Goal: Information Seeking & Learning: Learn about a topic

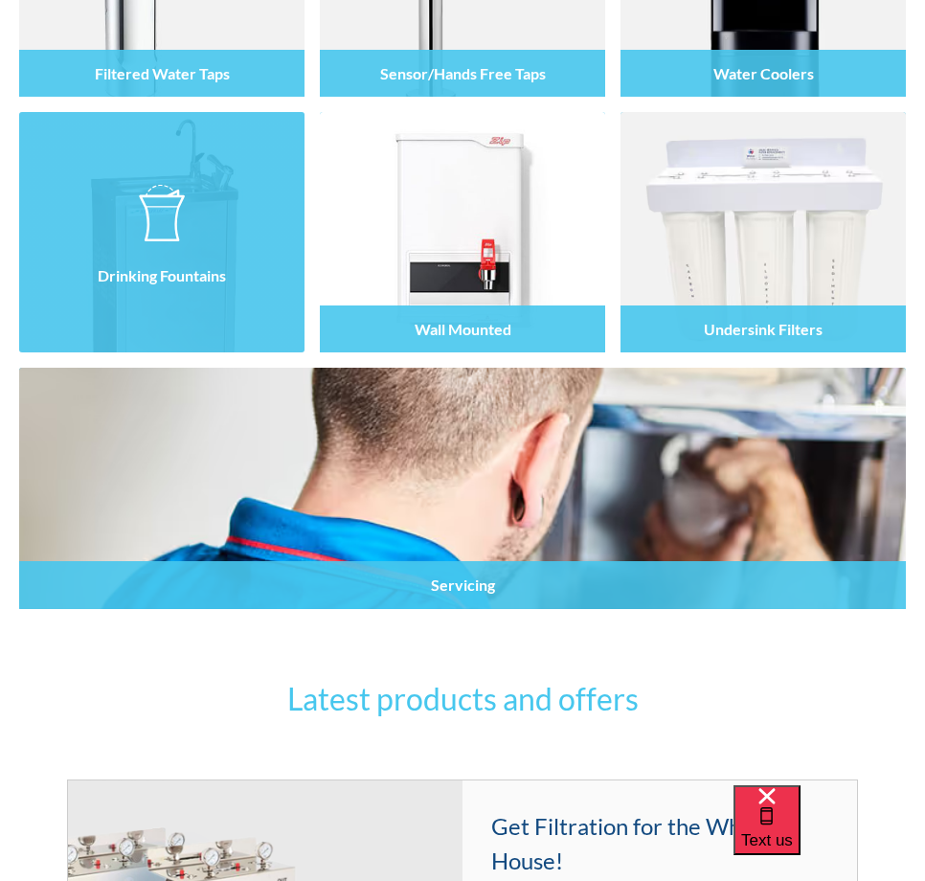
scroll to position [191, 0]
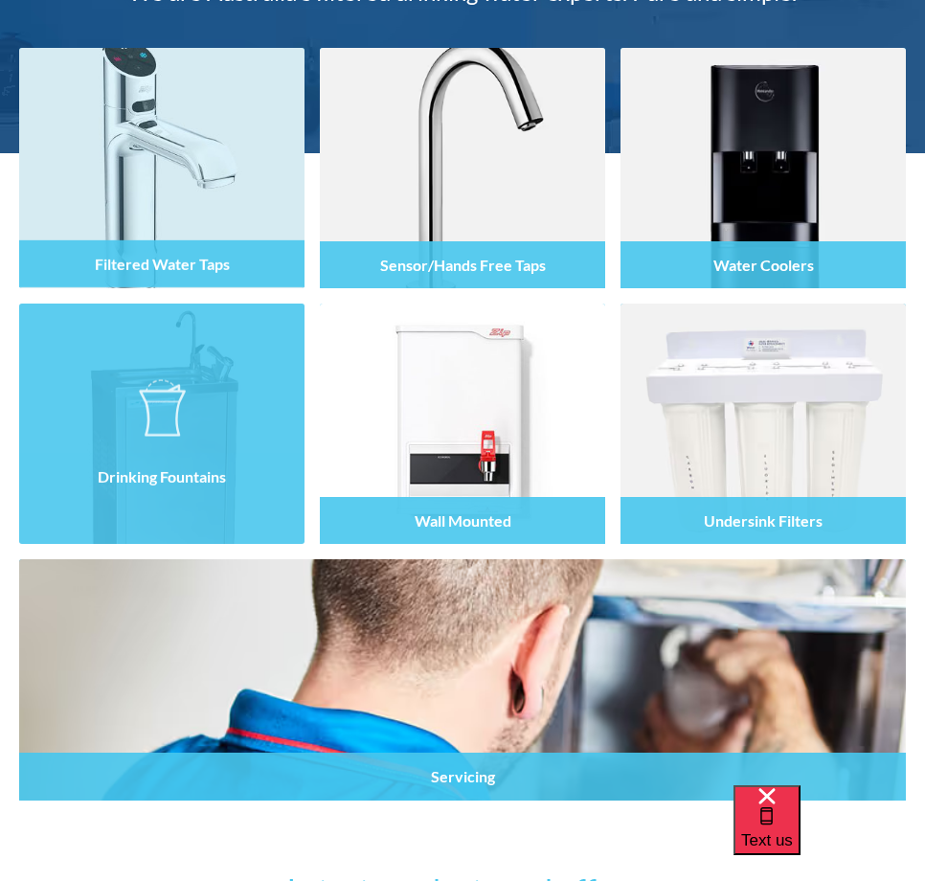
click at [148, 213] on div at bounding box center [161, 185] width 285 height 112
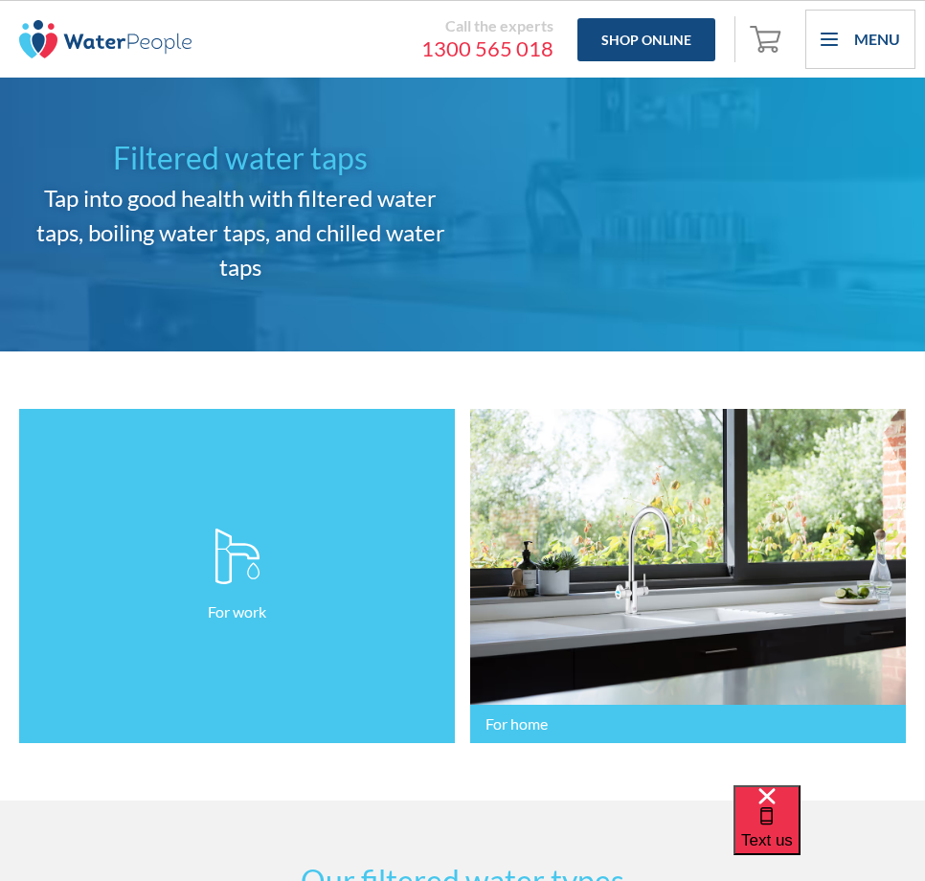
click at [231, 683] on link "For work" at bounding box center [237, 576] width 436 height 334
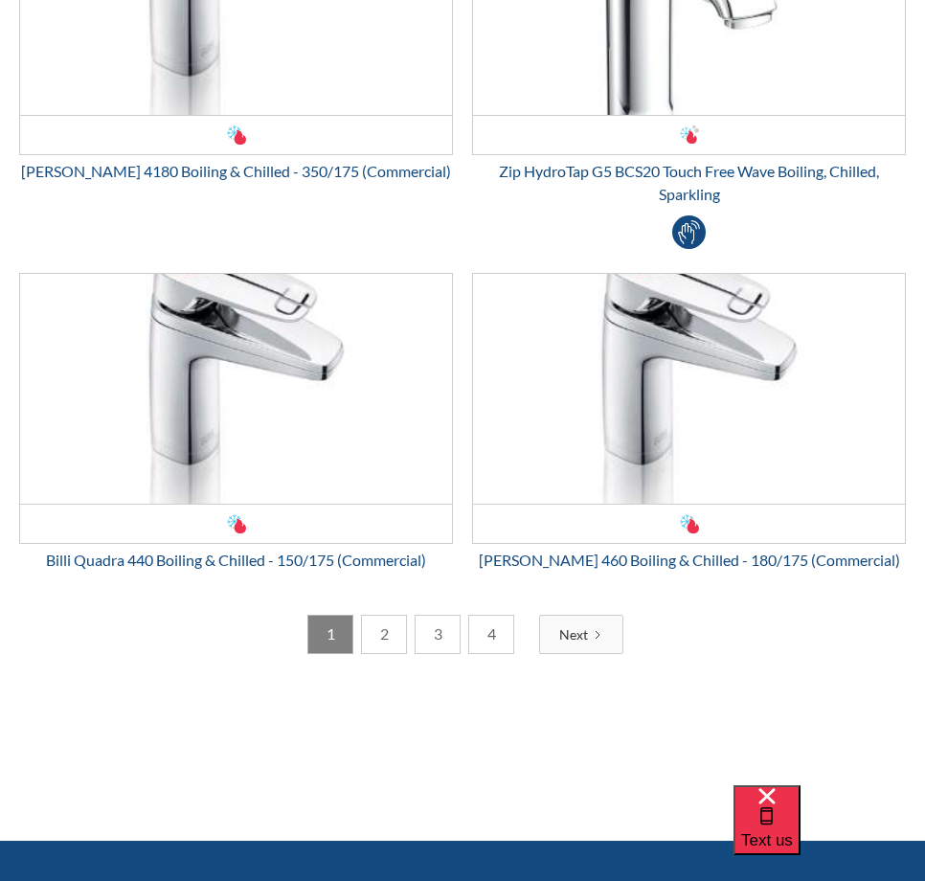
scroll to position [5361, 0]
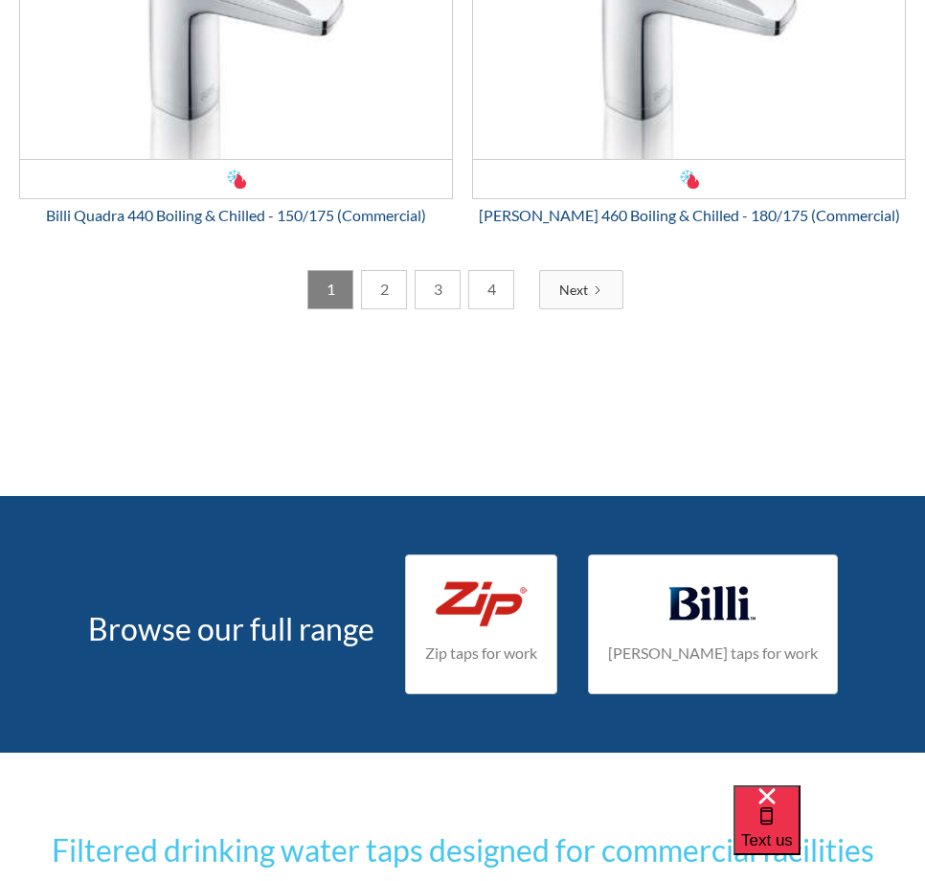
click at [396, 295] on link "2" at bounding box center [384, 289] width 46 height 39
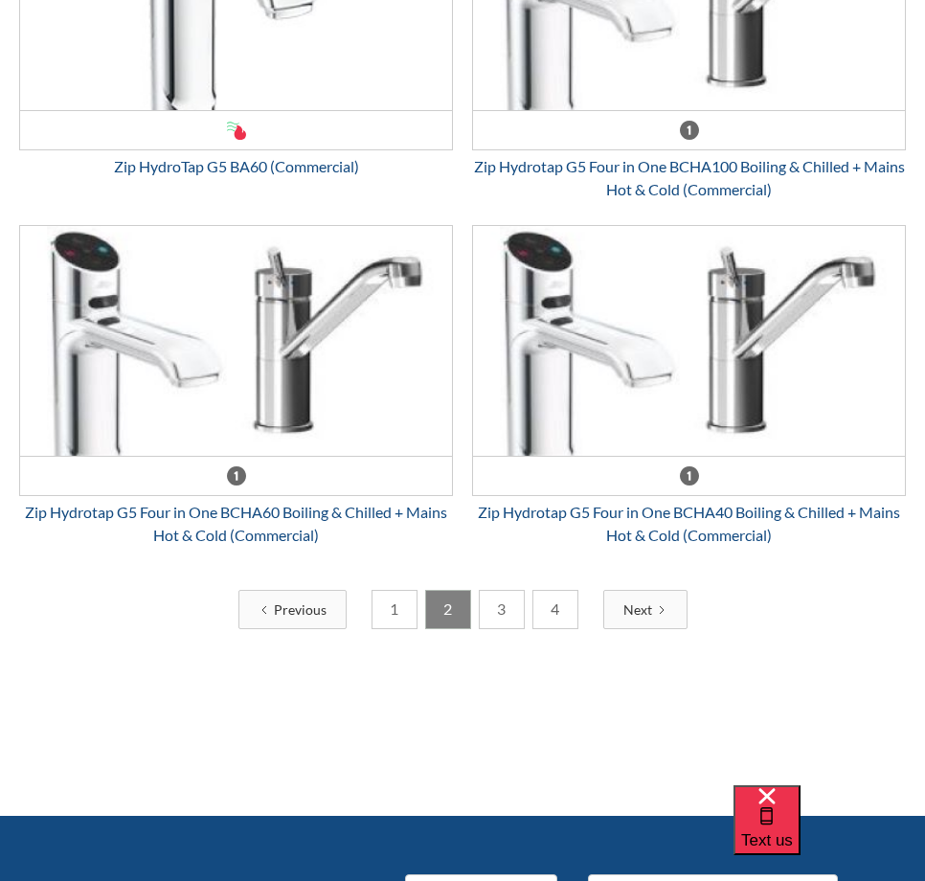
scroll to position [4978, 0]
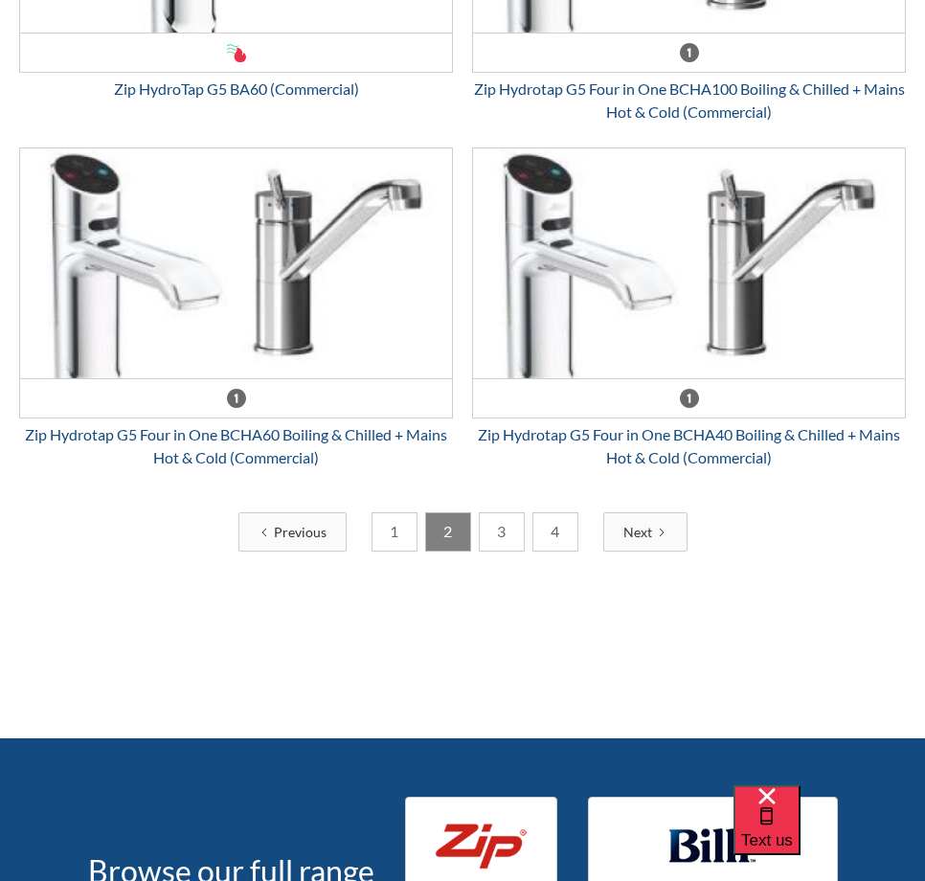
click at [496, 538] on link "3" at bounding box center [502, 531] width 46 height 39
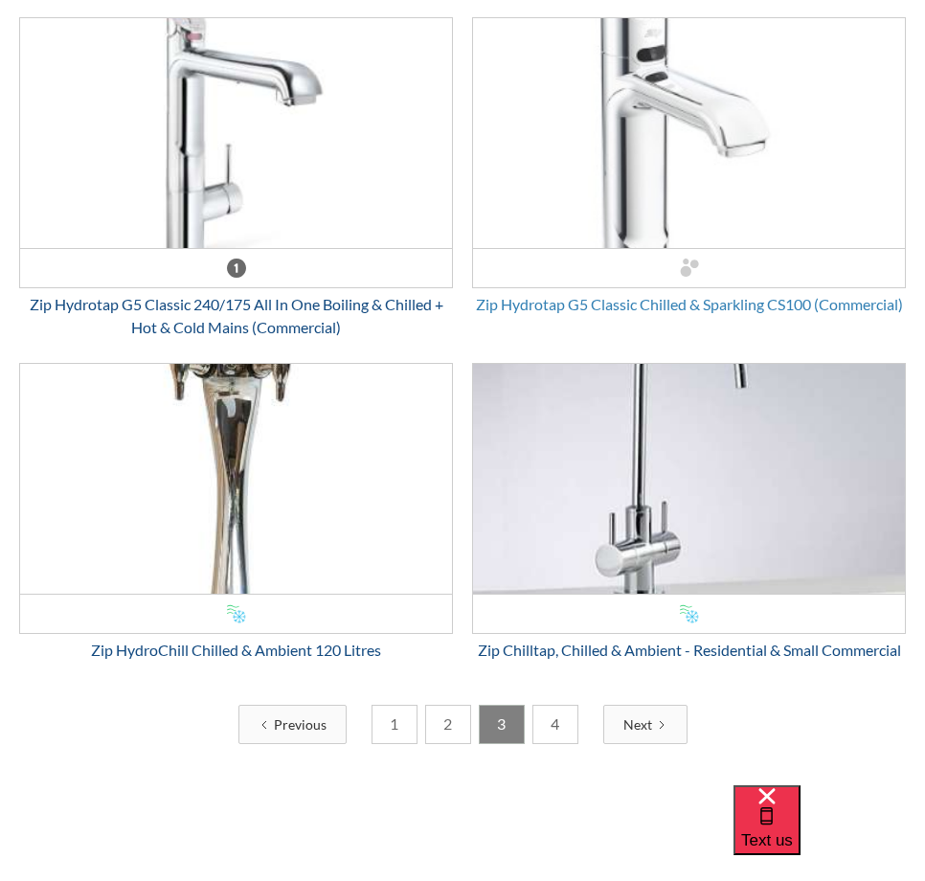
scroll to position [4786, 0]
click at [562, 721] on link "4" at bounding box center [555, 723] width 46 height 39
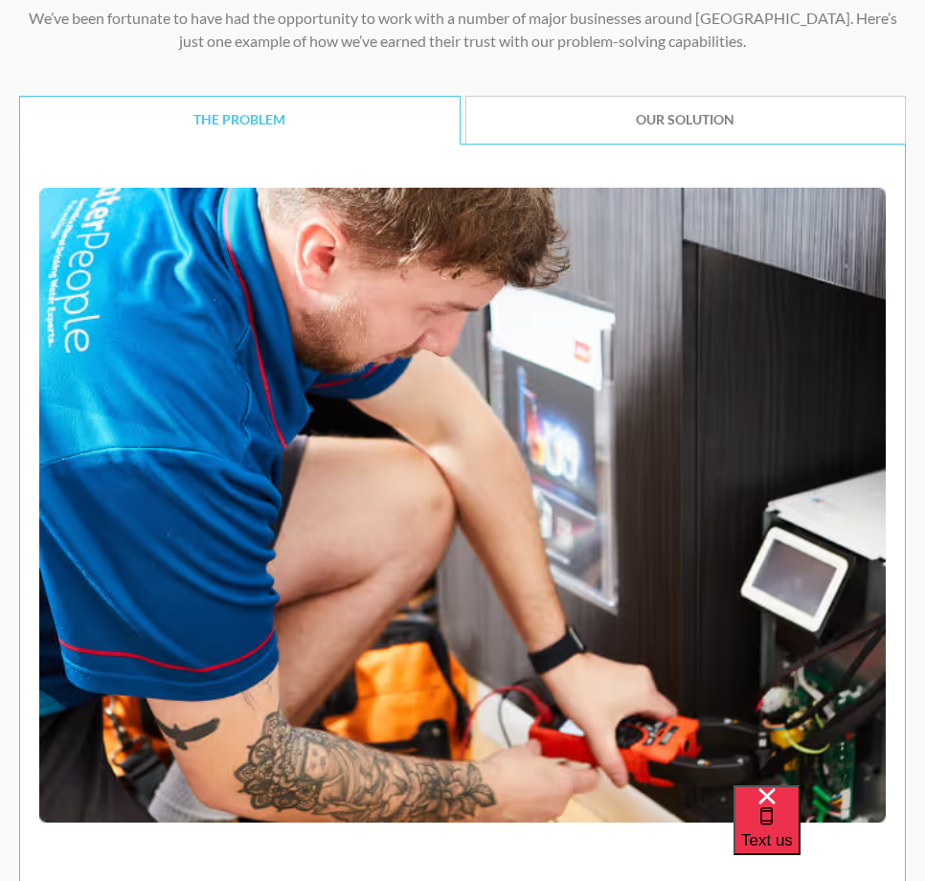
click at [709, 131] on link "OUR SOLUTION" at bounding box center [685, 120] width 441 height 48
click at [254, 133] on link "THE PROBLEM" at bounding box center [239, 120] width 441 height 48
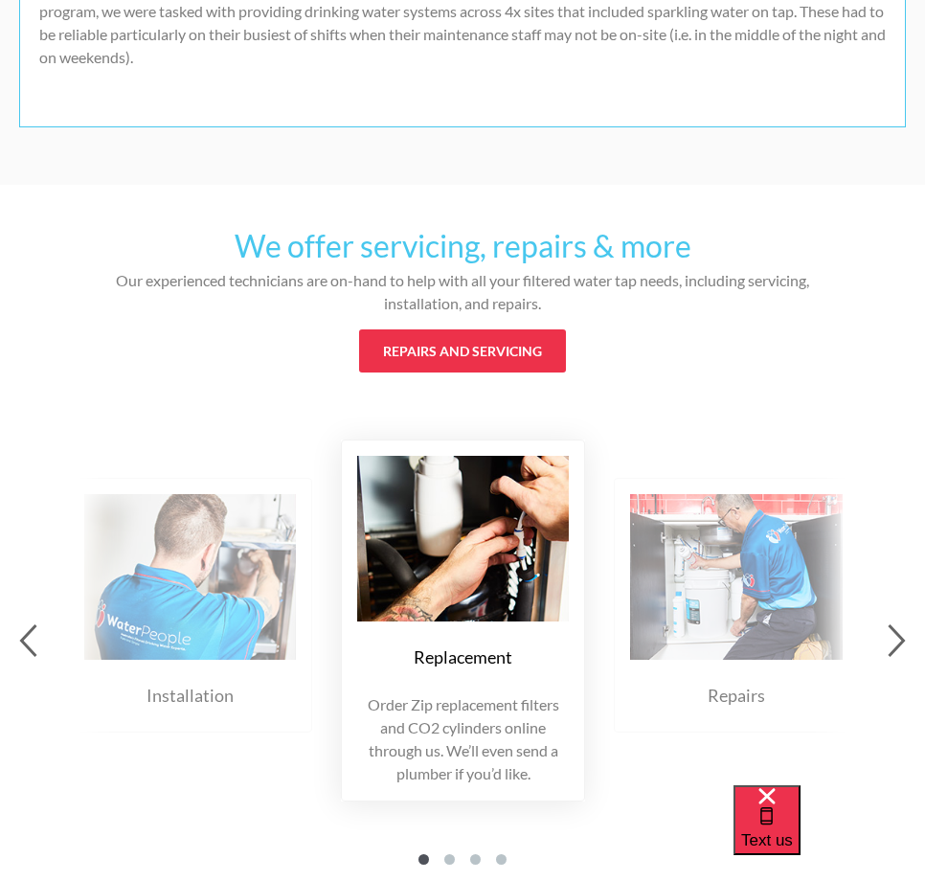
scroll to position [5839, 0]
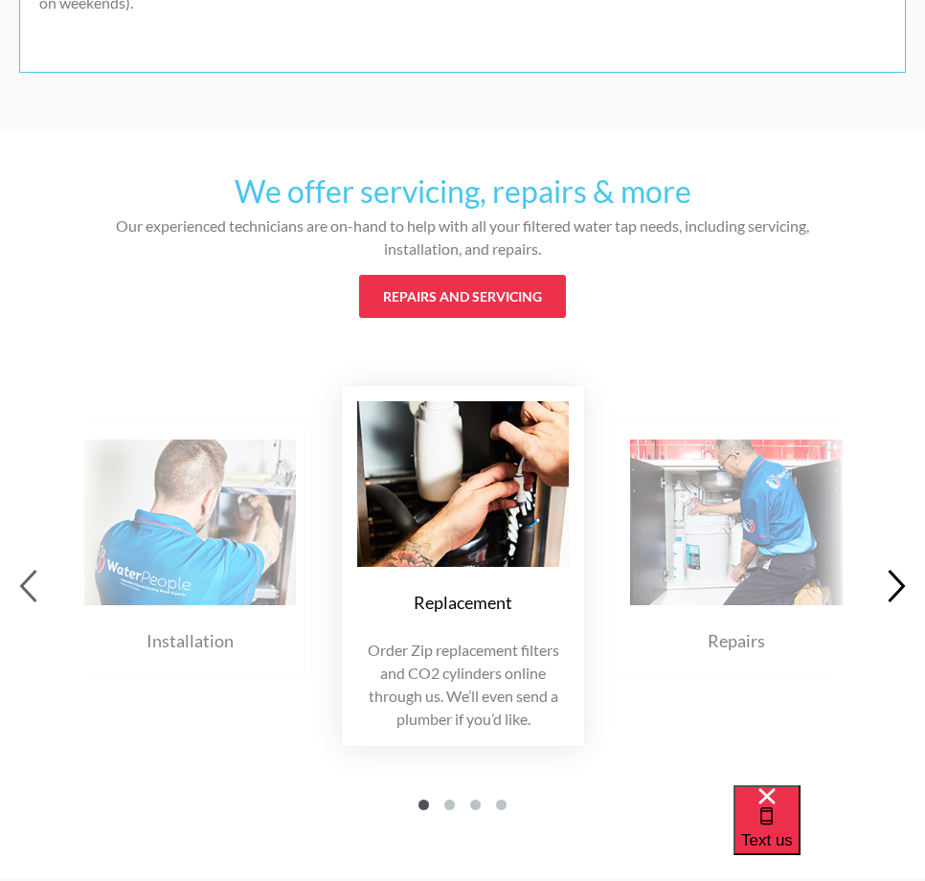
click at [896, 582] on icon "button" at bounding box center [896, 586] width 18 height 34
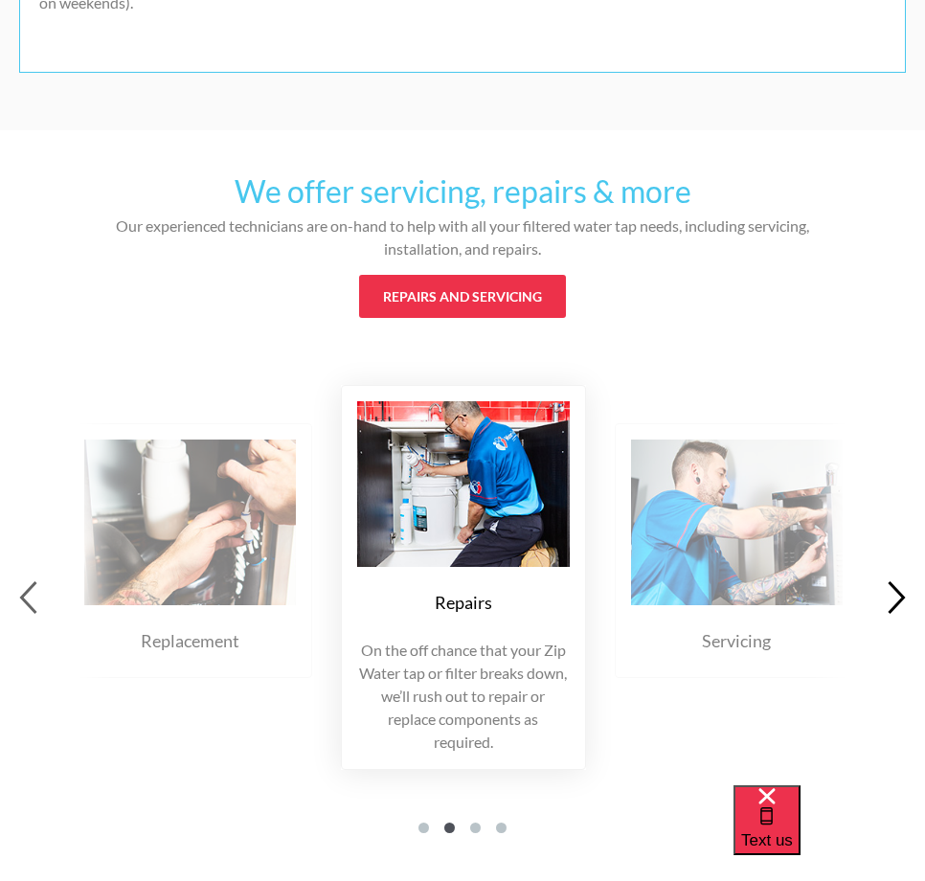
click at [896, 582] on icon "button" at bounding box center [896, 597] width 18 height 34
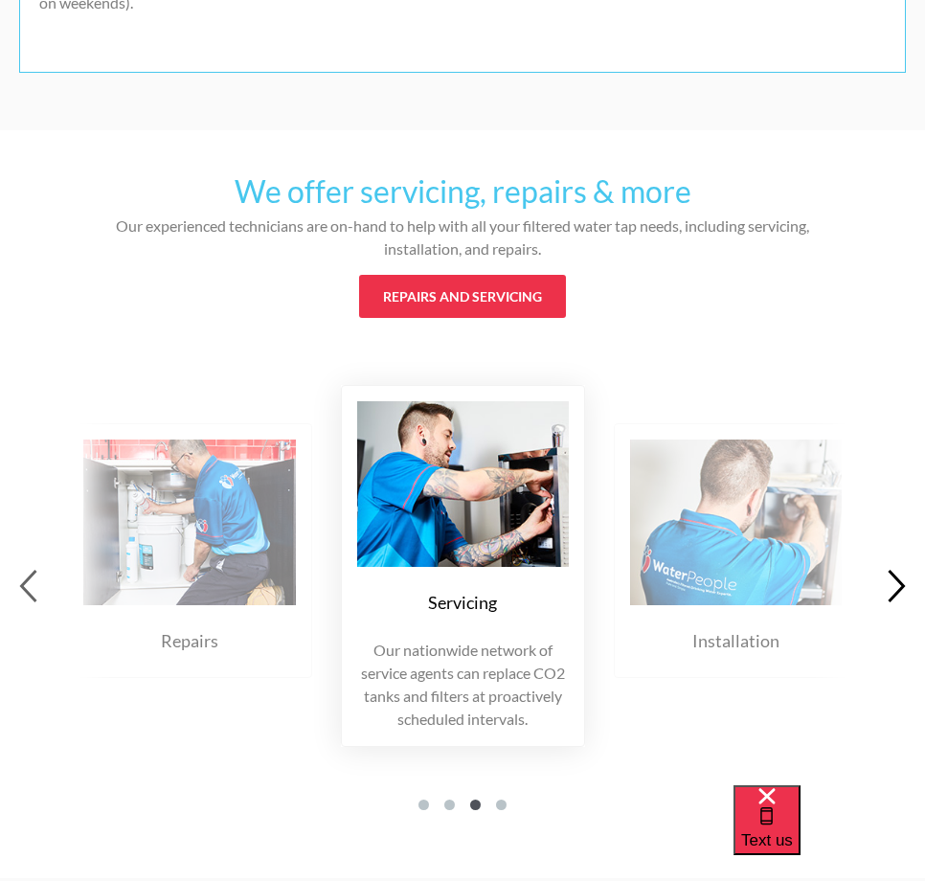
click at [896, 582] on icon "button" at bounding box center [896, 586] width 18 height 34
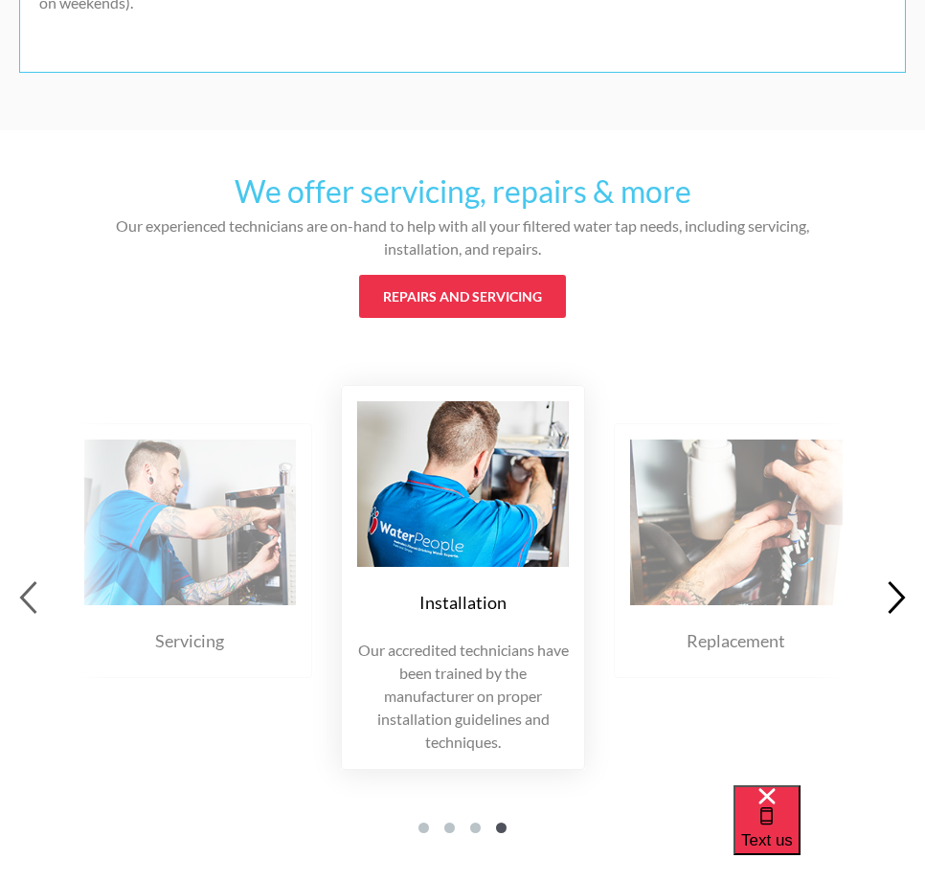
click at [896, 582] on icon "button" at bounding box center [896, 597] width 18 height 34
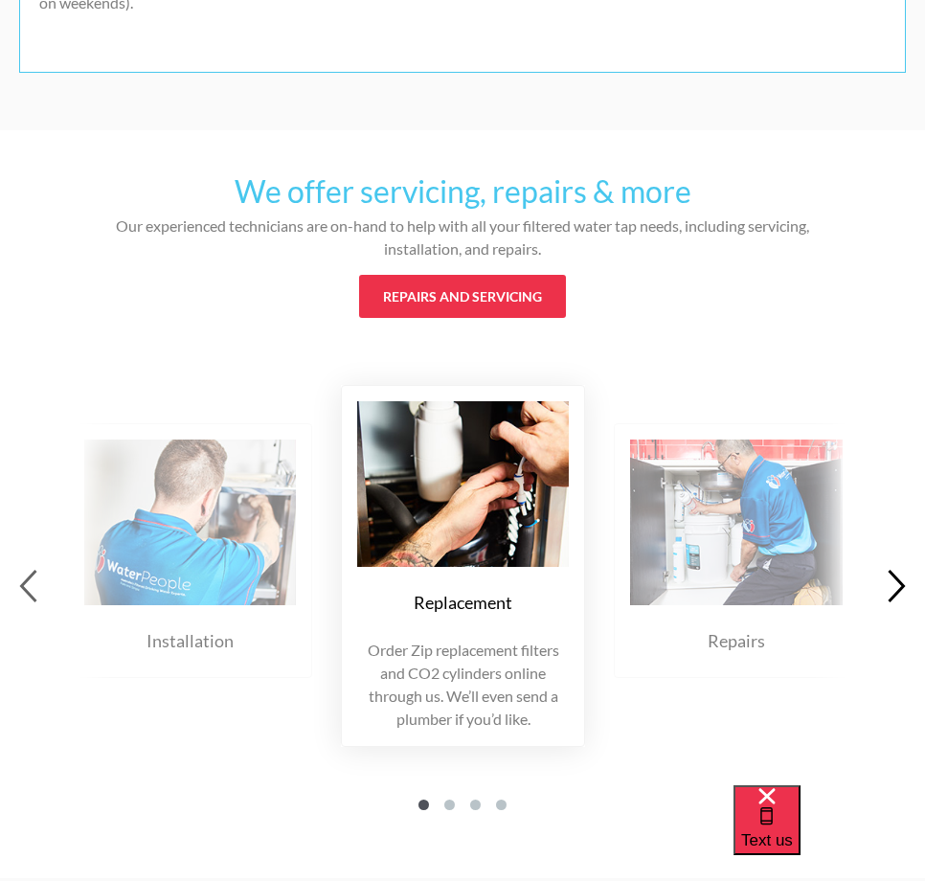
click at [896, 582] on icon "button" at bounding box center [896, 586] width 18 height 34
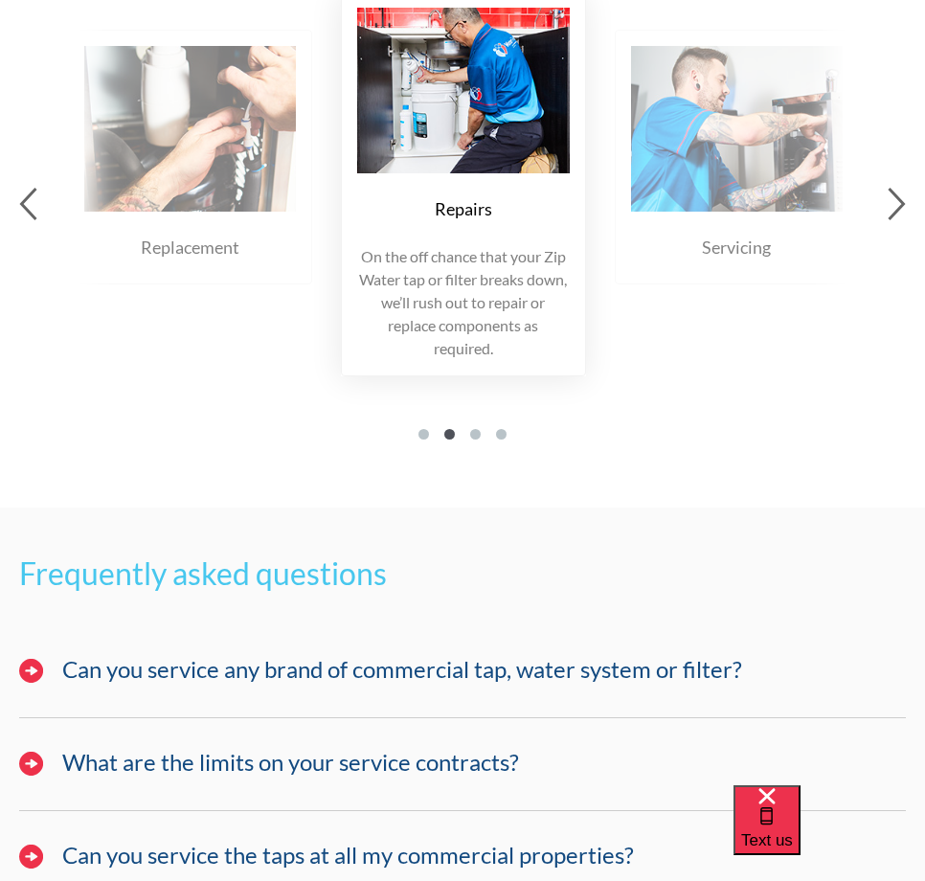
scroll to position [6414, 0]
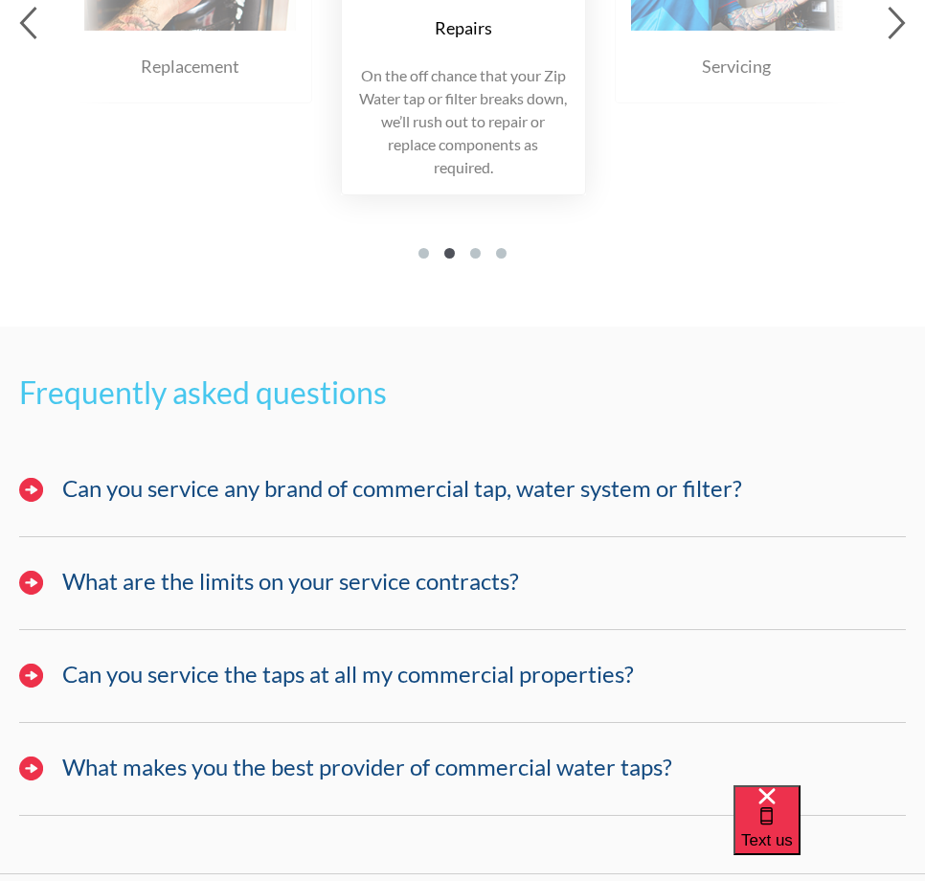
click at [355, 490] on h4 "Can you service any brand of commercial tap, water system or filter?" at bounding box center [402, 489] width 680 height 28
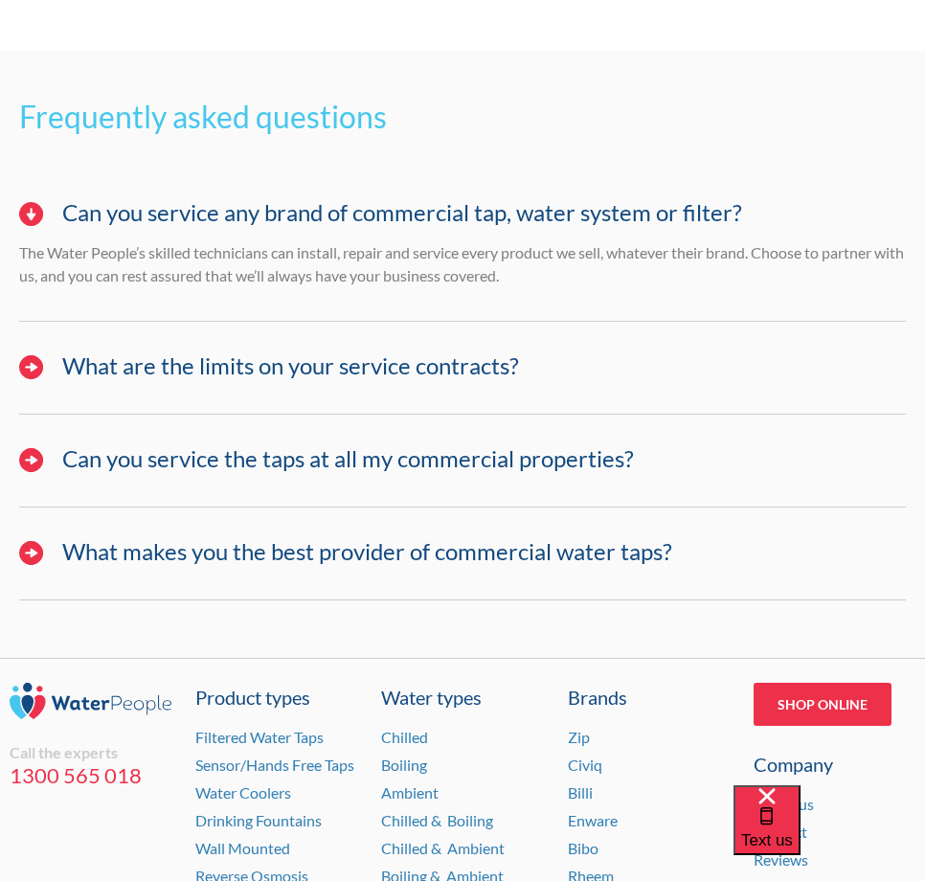
scroll to position [6701, 0]
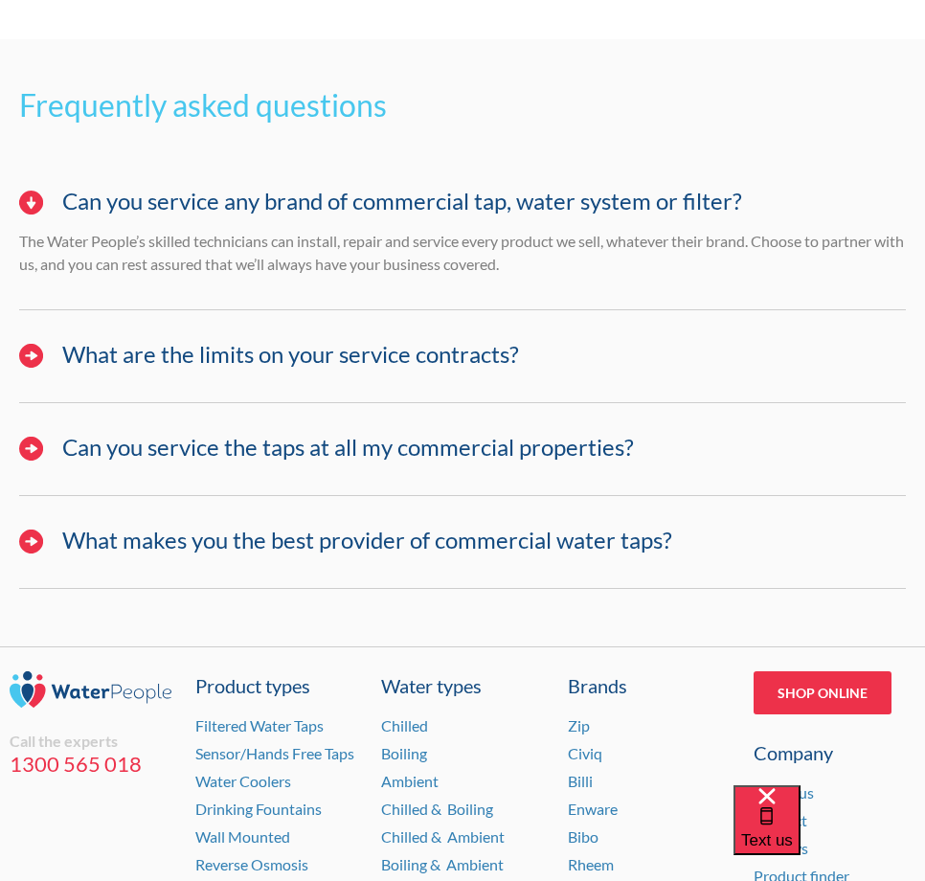
drag, startPoint x: 308, startPoint y: 342, endPoint x: 337, endPoint y: 339, distance: 28.9
click at [309, 342] on h4 "What are the limits on your service contracts?" at bounding box center [290, 355] width 457 height 28
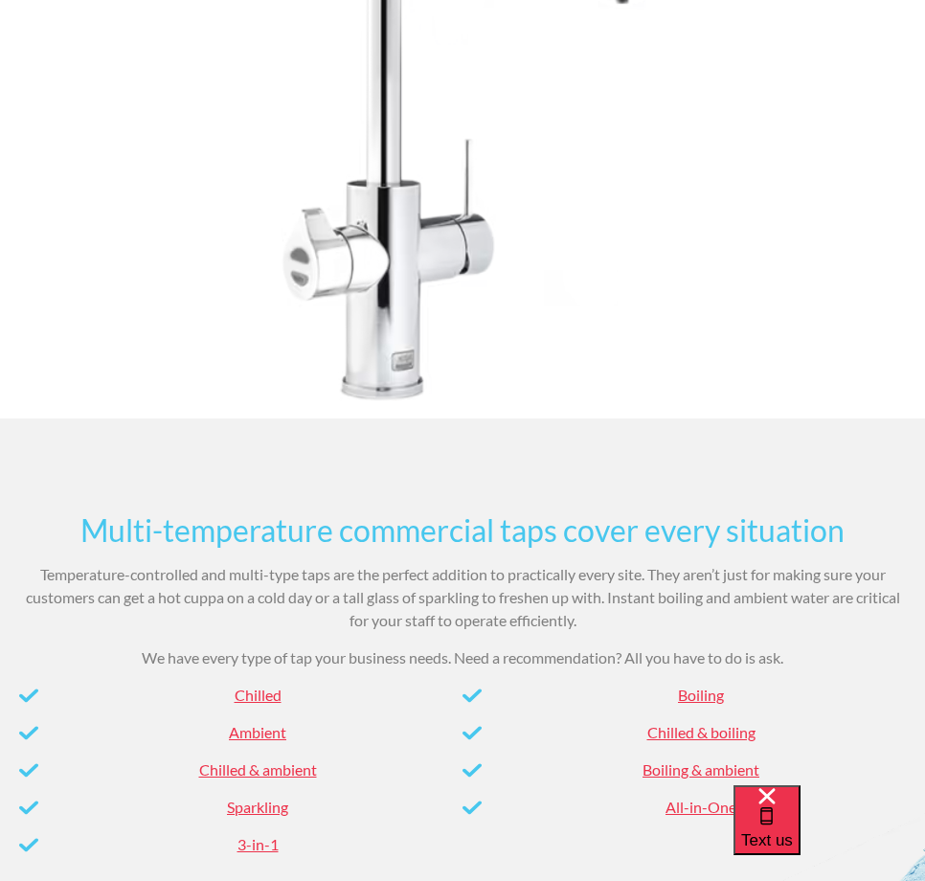
scroll to position [3542, 0]
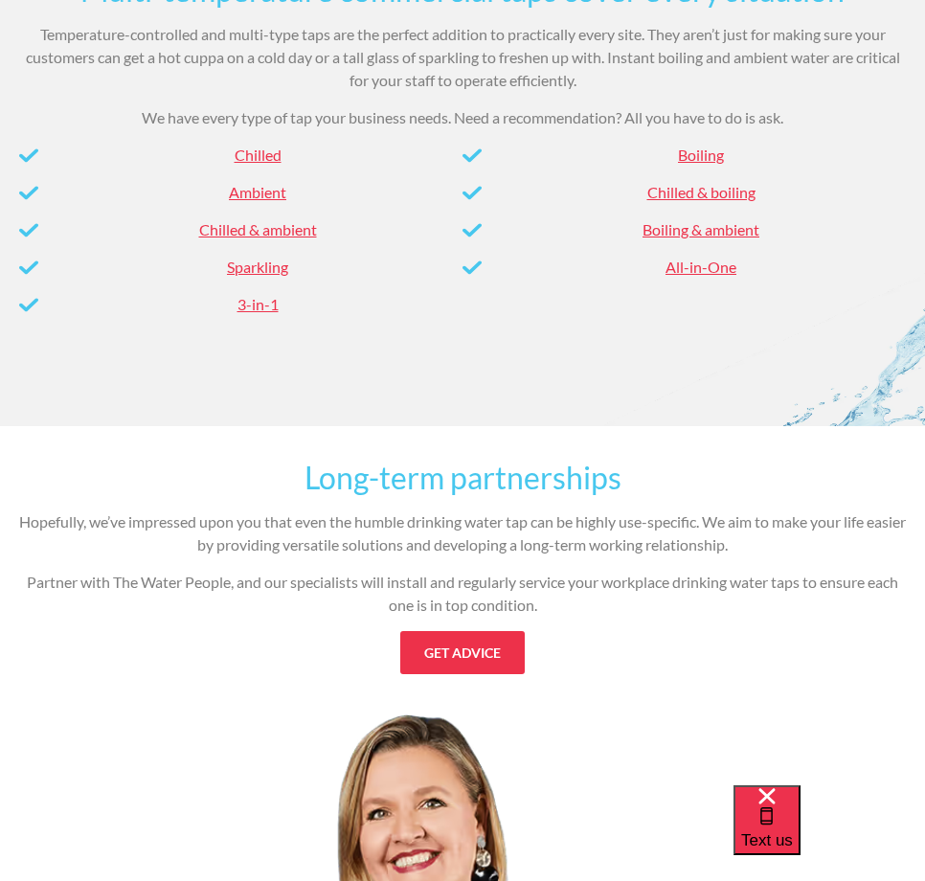
click at [260, 311] on link "3-in-1" at bounding box center [257, 304] width 41 height 18
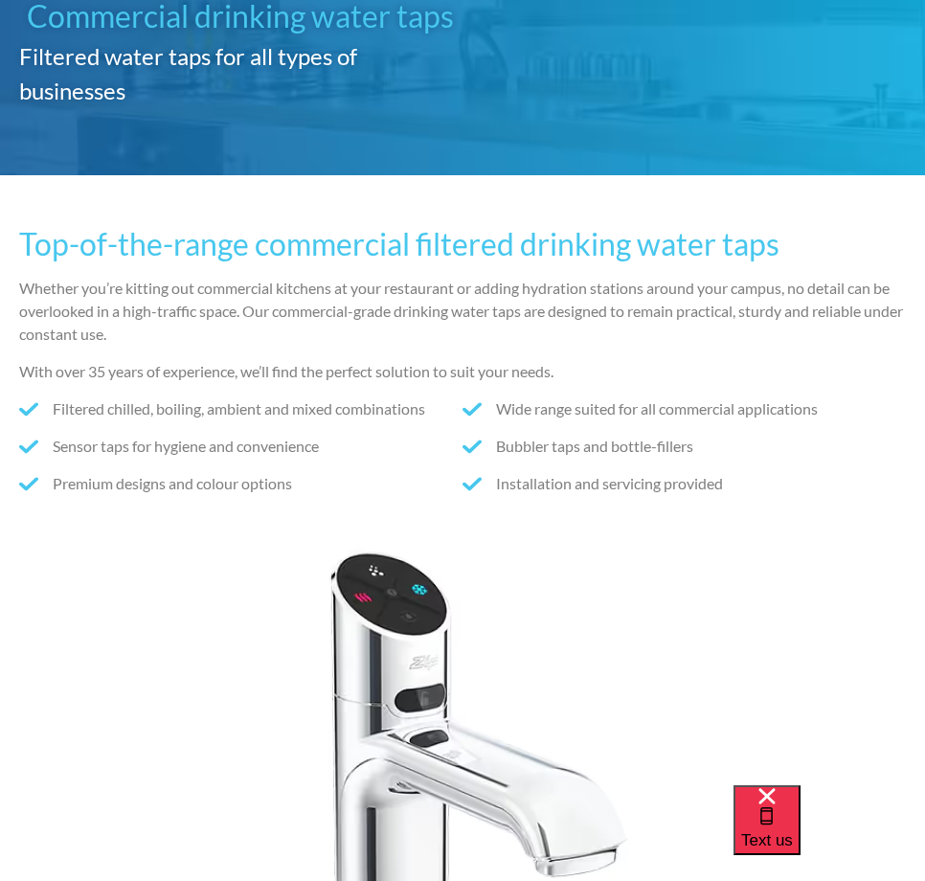
scroll to position [0, 0]
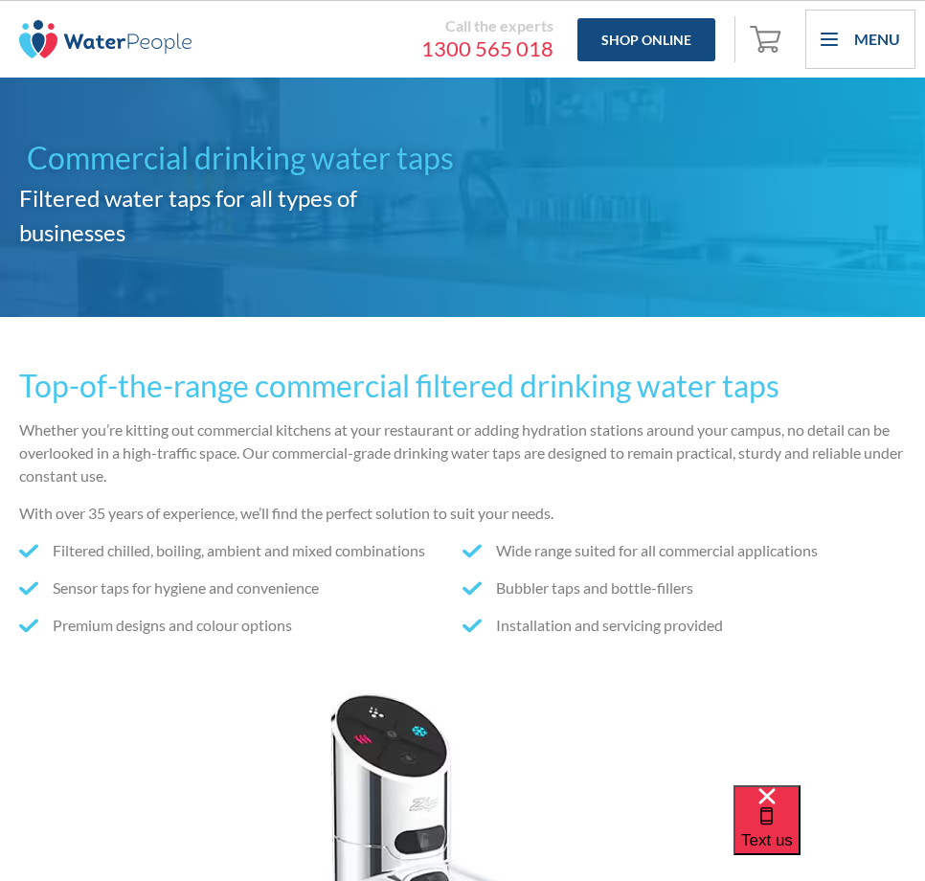
click at [823, 43] on div "Menu" at bounding box center [860, 39] width 110 height 59
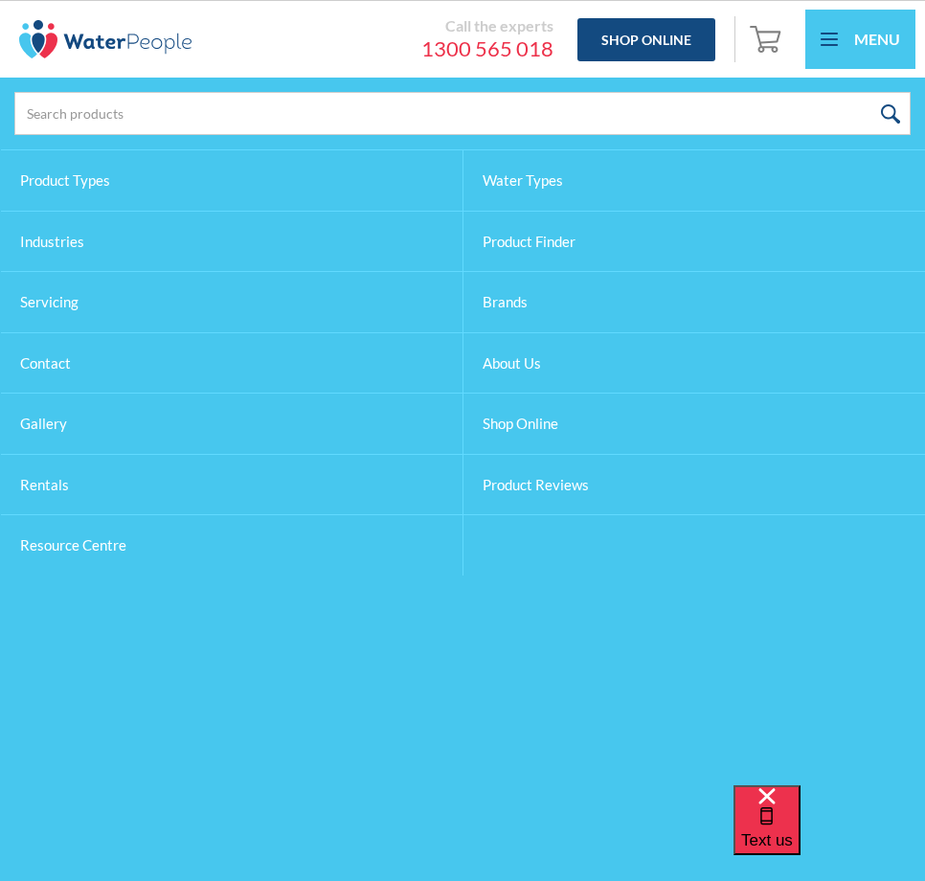
click at [526, 244] on link "Product Finder" at bounding box center [694, 242] width 462 height 62
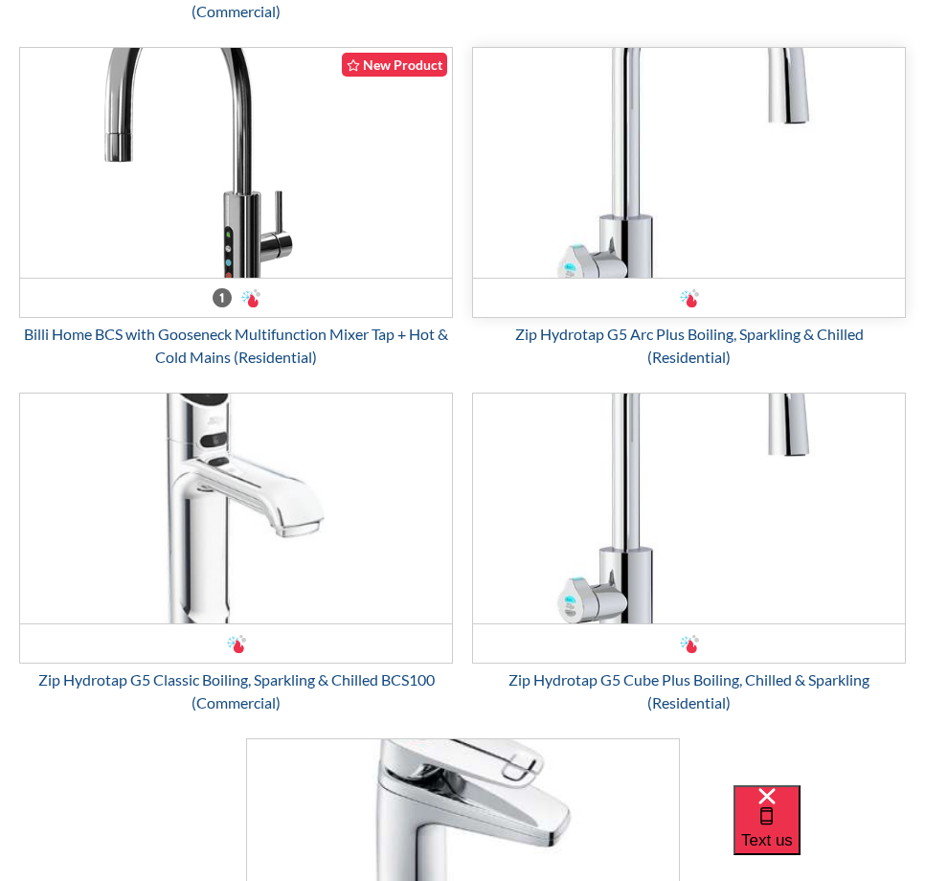
scroll to position [2585, 0]
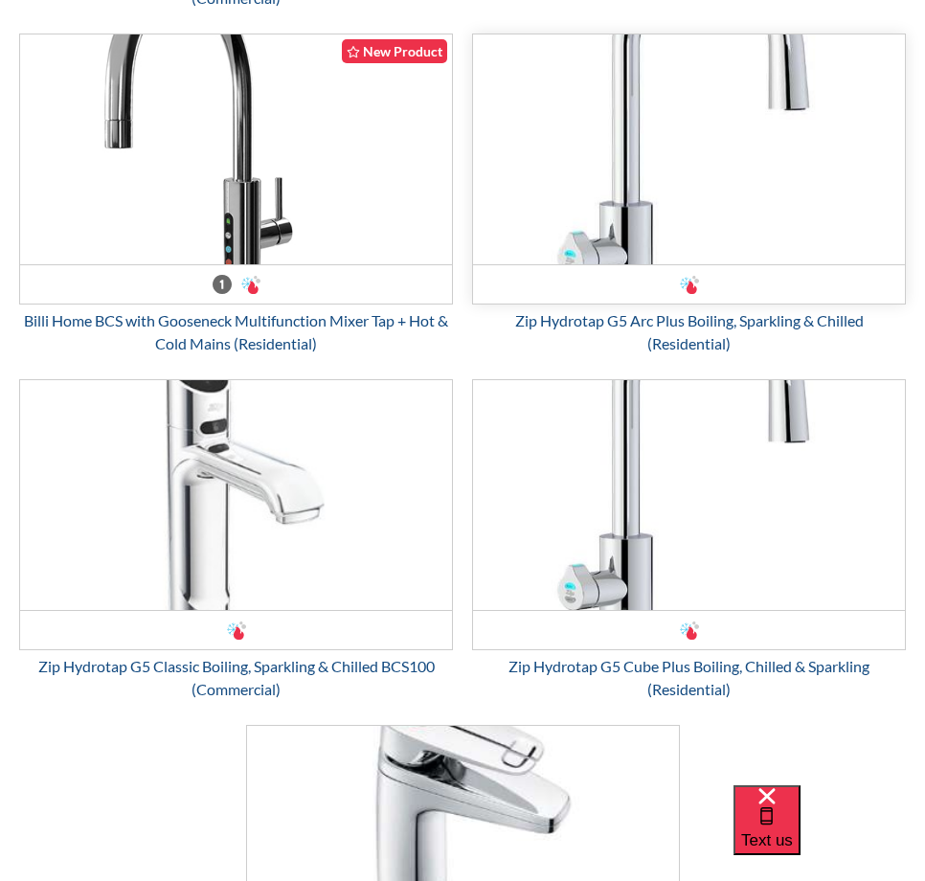
click at [643, 202] on img "Email Form 3" at bounding box center [689, 149] width 432 height 230
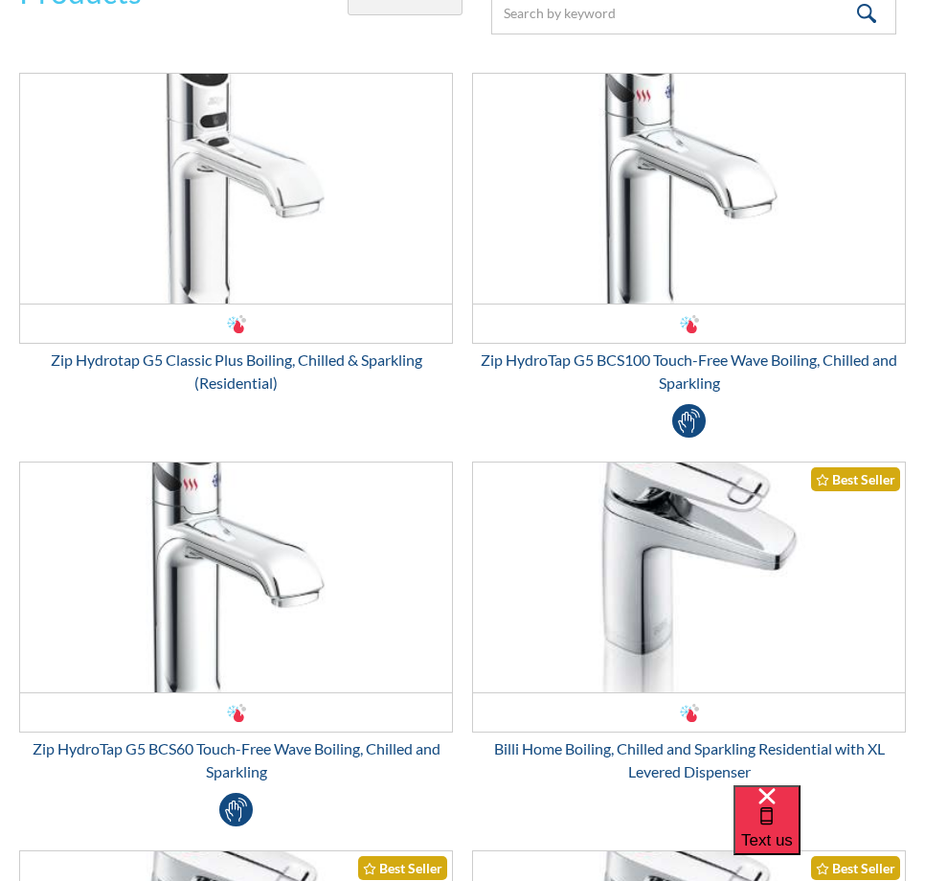
scroll to position [0, 0]
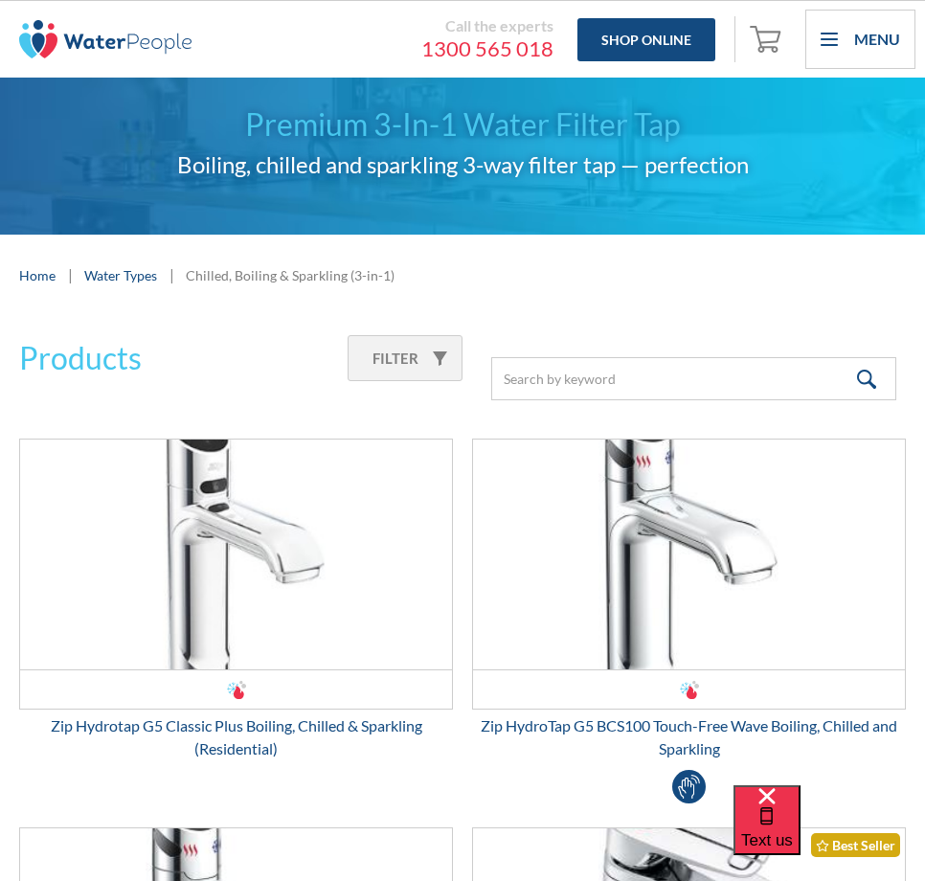
click at [748, 289] on div "Home | Water Types | Chilled, Boiling & Sparkling (3-in-1)" at bounding box center [462, 275] width 925 height 81
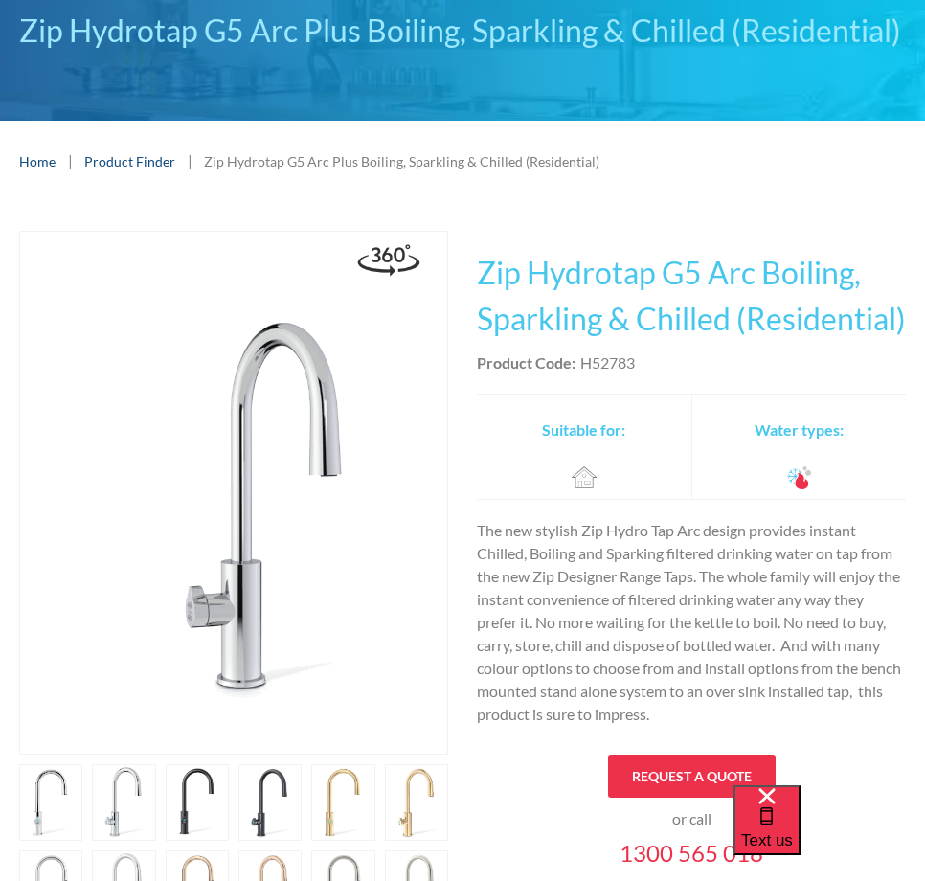
scroll to position [574, 0]
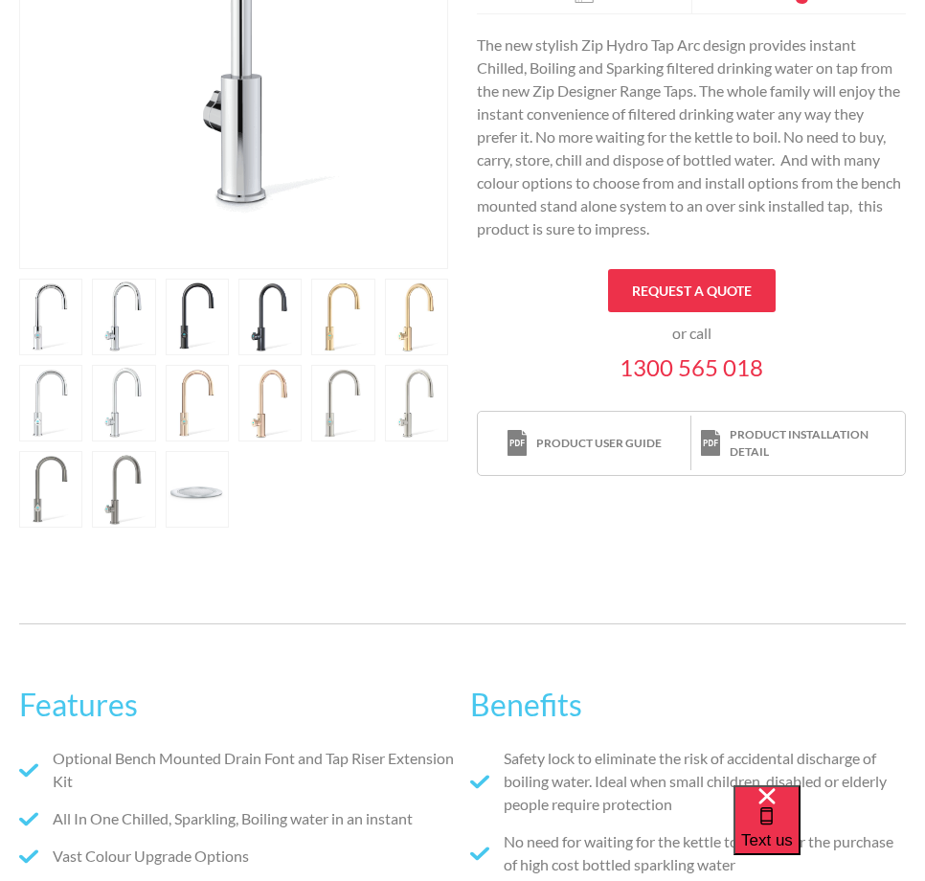
click at [82, 325] on link "open lightbox" at bounding box center [50, 317] width 63 height 77
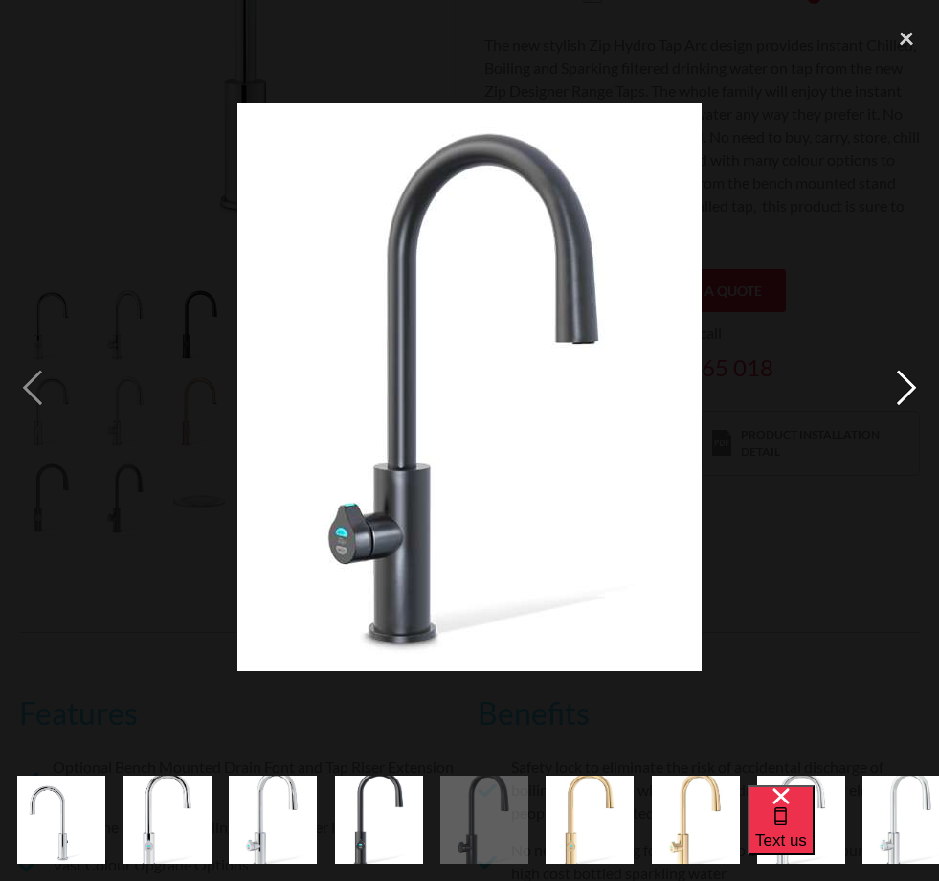
click at [905, 387] on div "next image" at bounding box center [906, 387] width 65 height 740
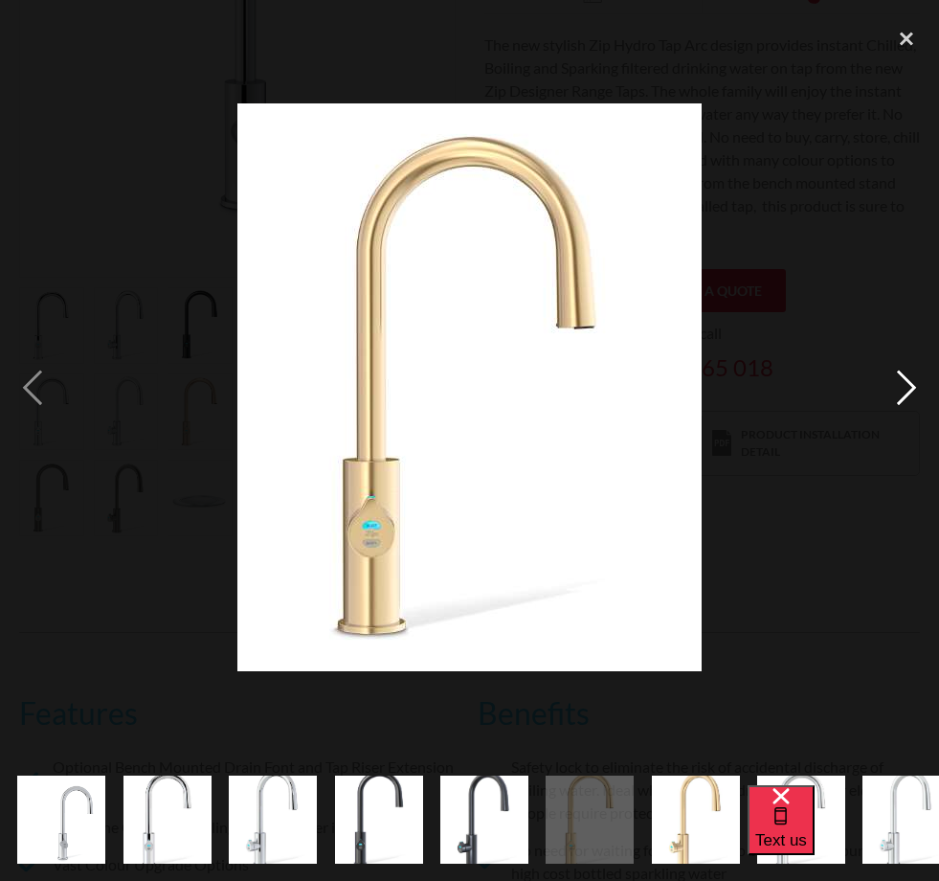
click at [913, 399] on div "next image" at bounding box center [906, 387] width 65 height 740
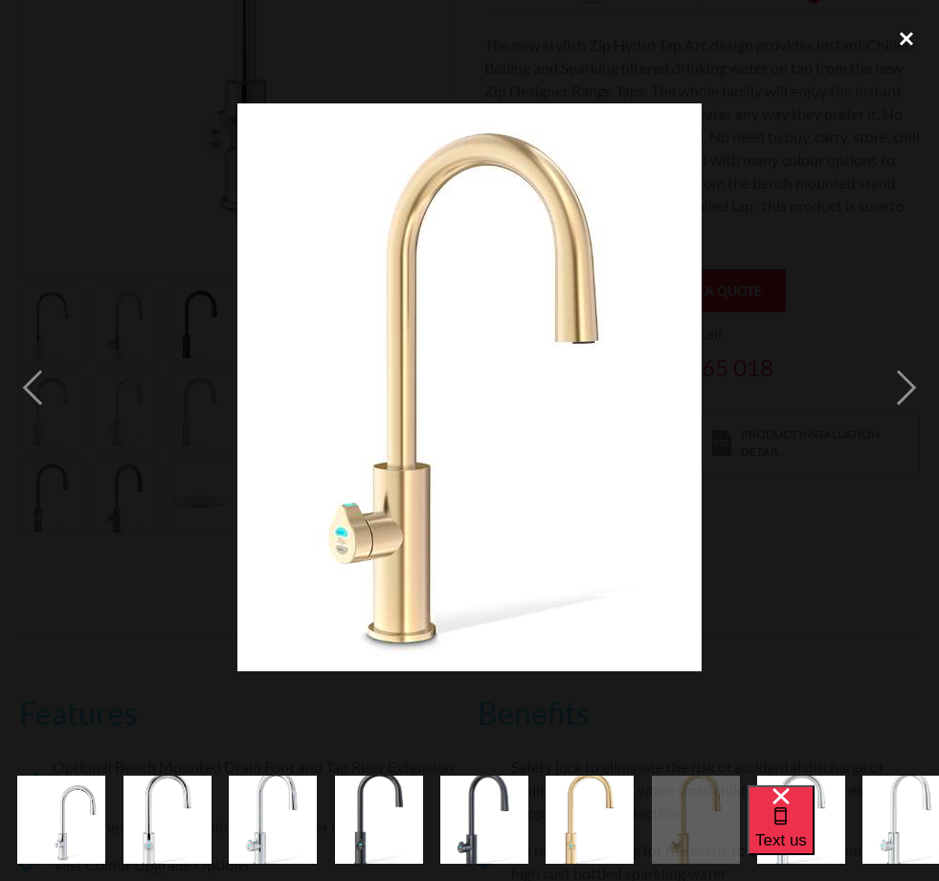
click at [906, 41] on div "close lightbox" at bounding box center [906, 38] width 65 height 42
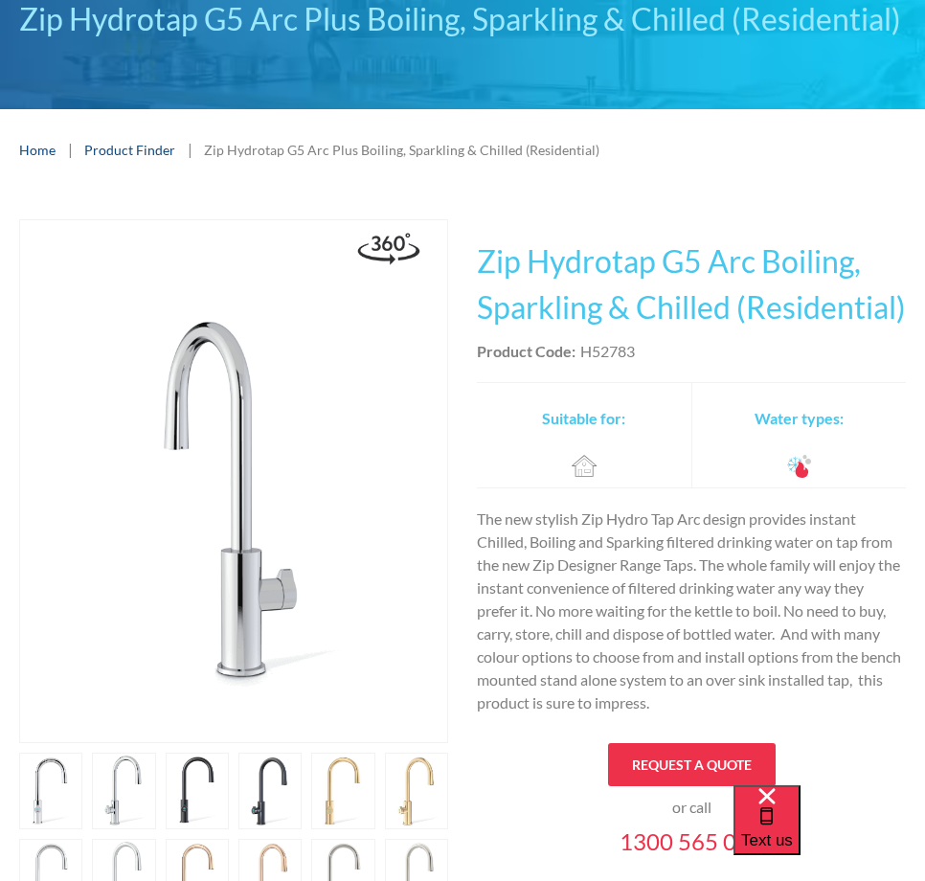
scroll to position [0, 0]
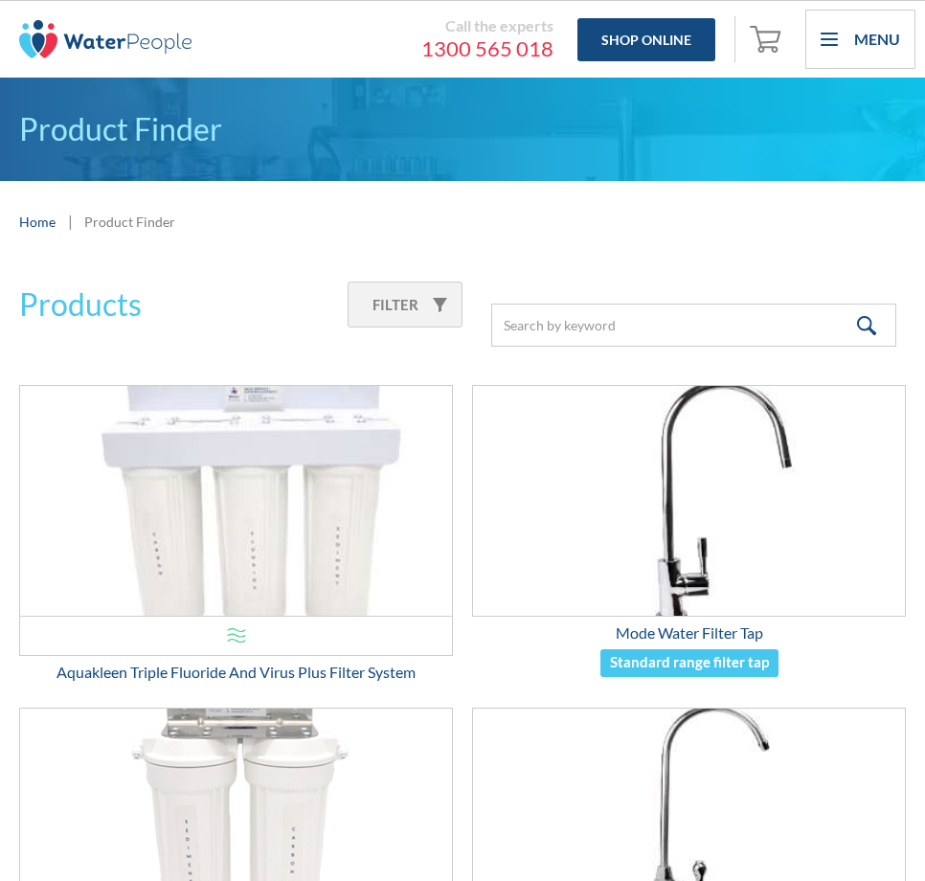
click at [546, 296] on div "Products Filter" at bounding box center [462, 304] width 886 height 84
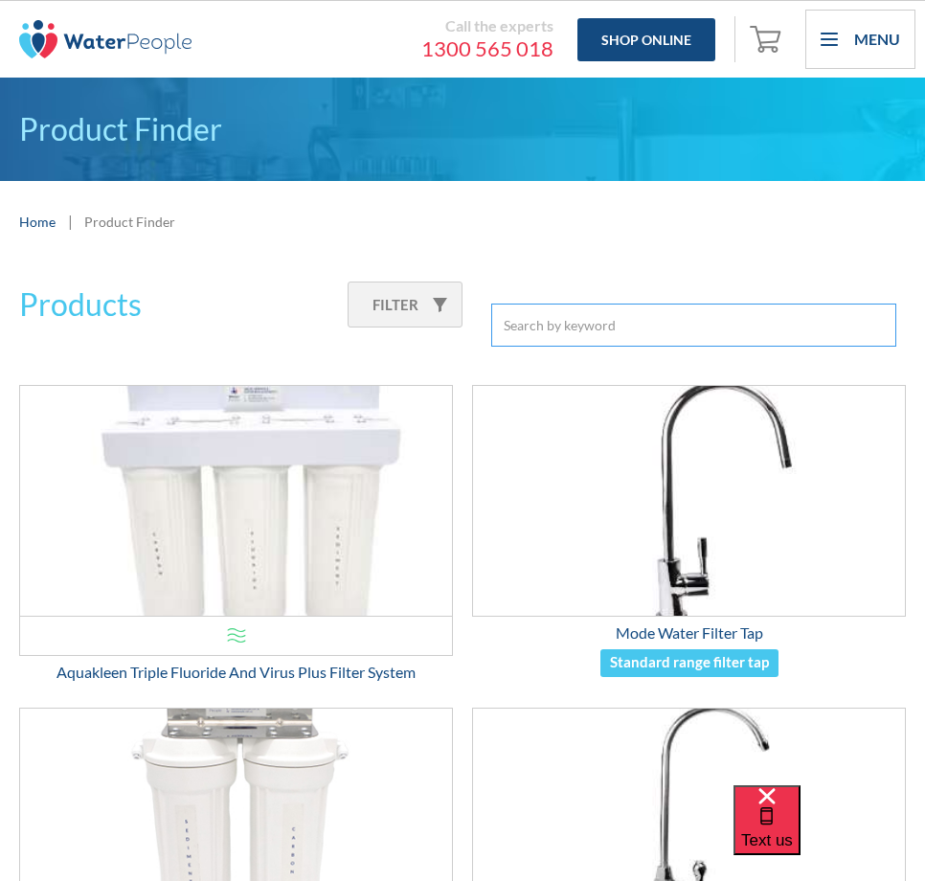
click at [555, 318] on input "Email Form 3" at bounding box center [693, 324] width 405 height 43
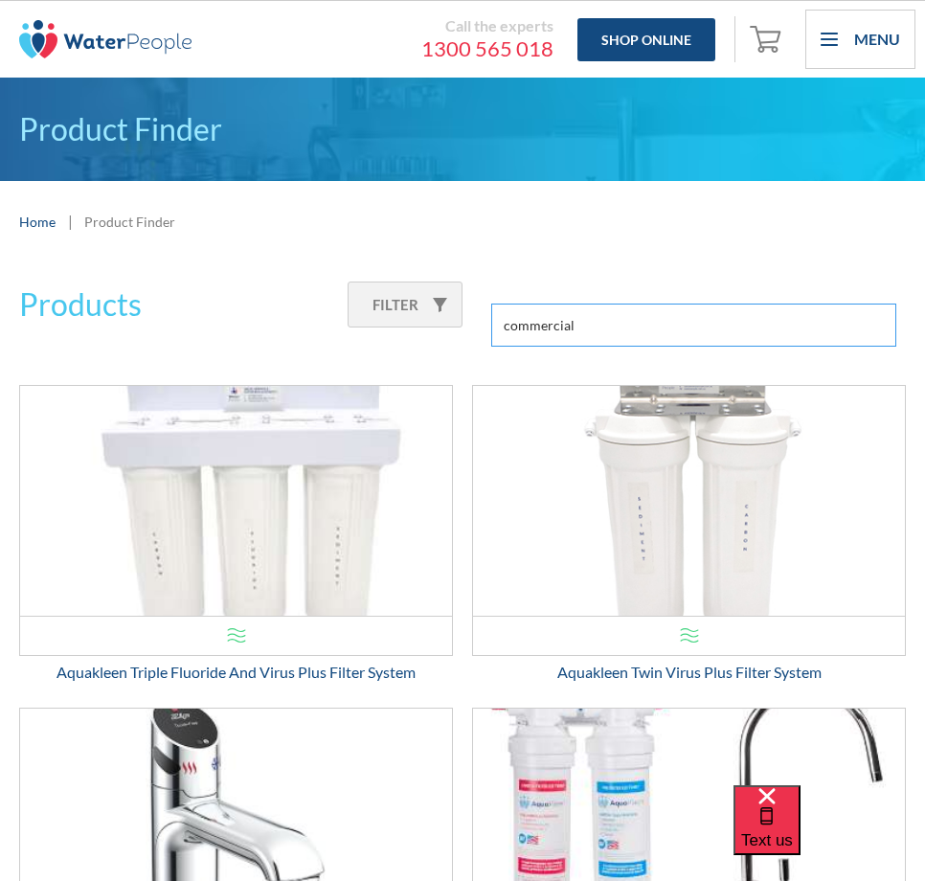
type input "commercial"
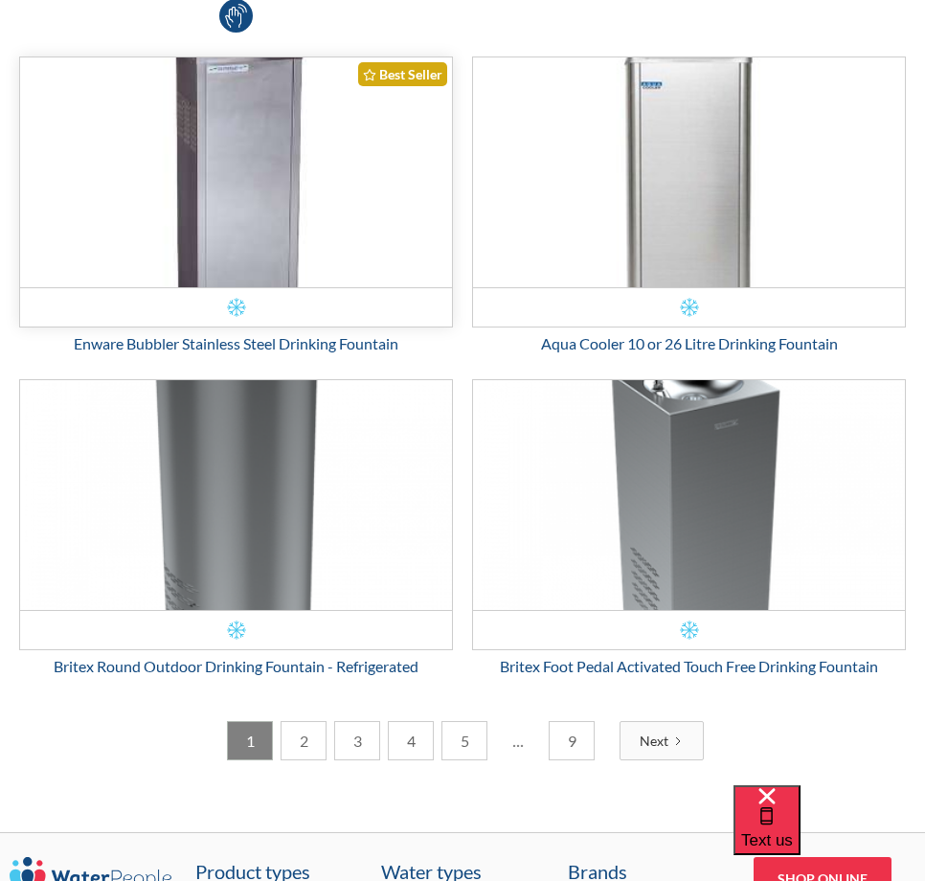
scroll to position [4479, 0]
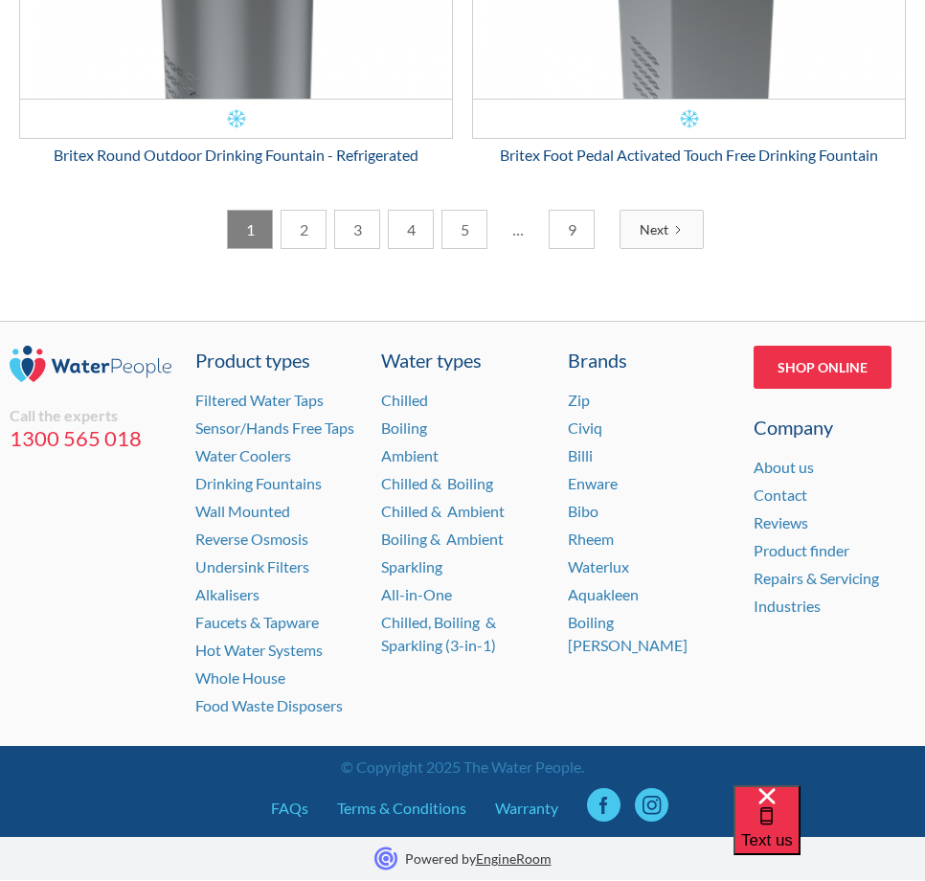
click at [283, 242] on link "2" at bounding box center [303, 229] width 46 height 39
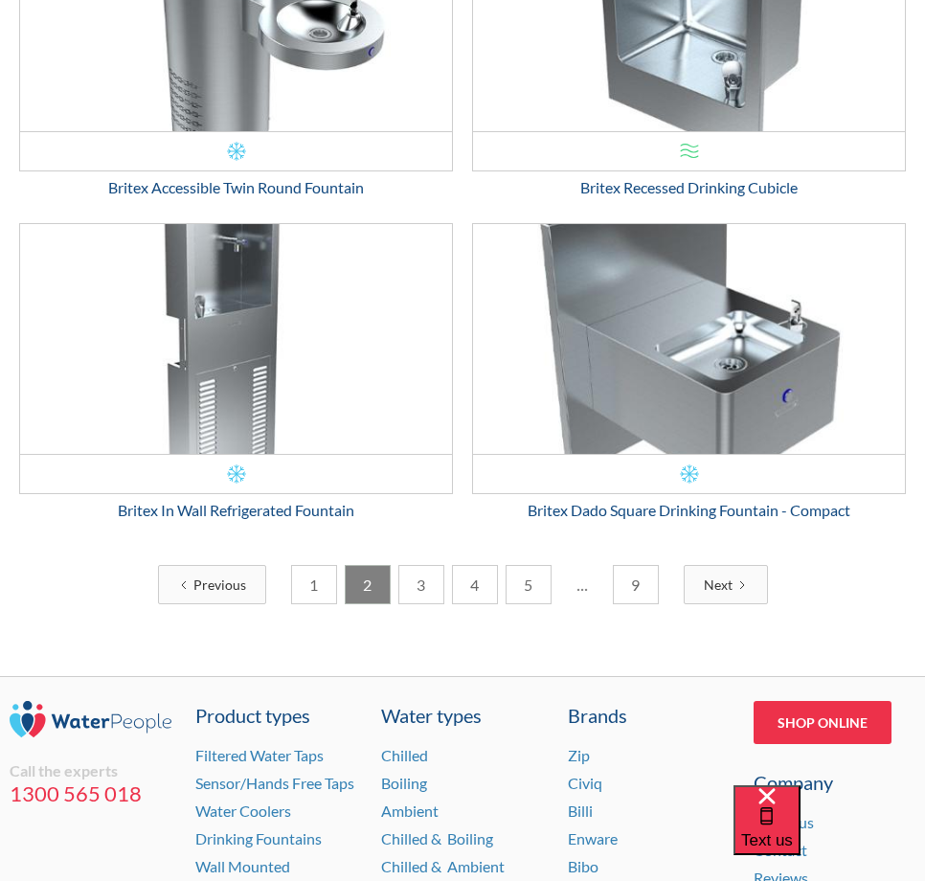
scroll to position [4111, 0]
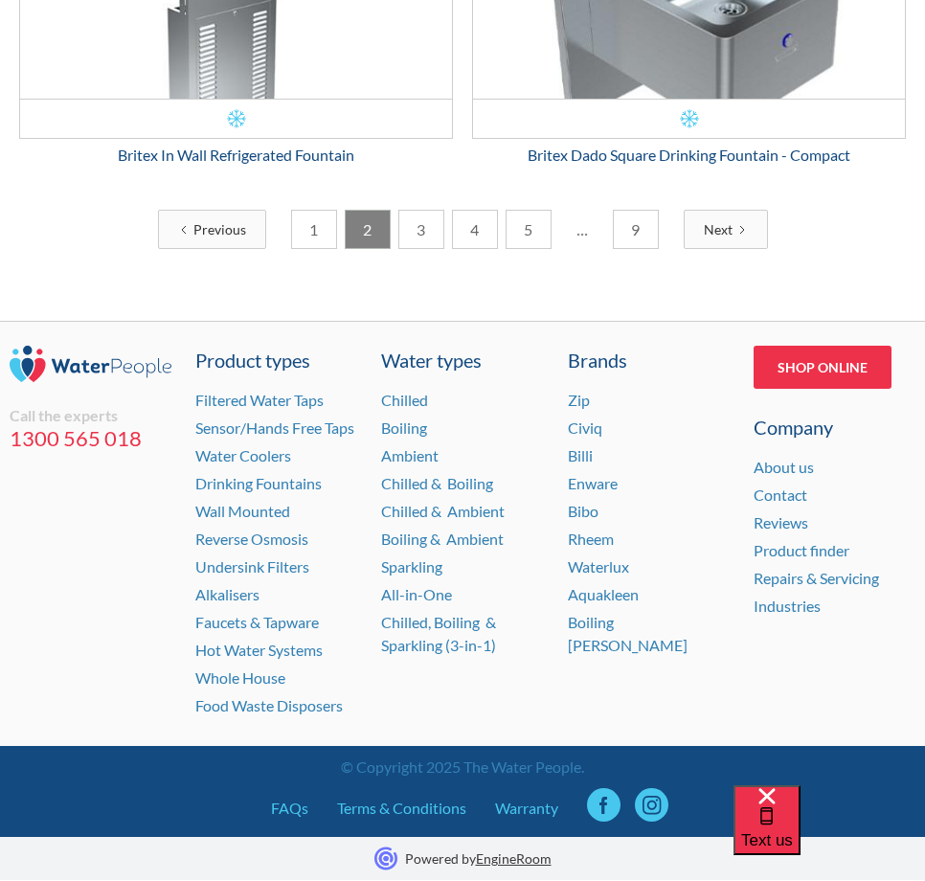
click at [417, 224] on link "3" at bounding box center [421, 229] width 46 height 39
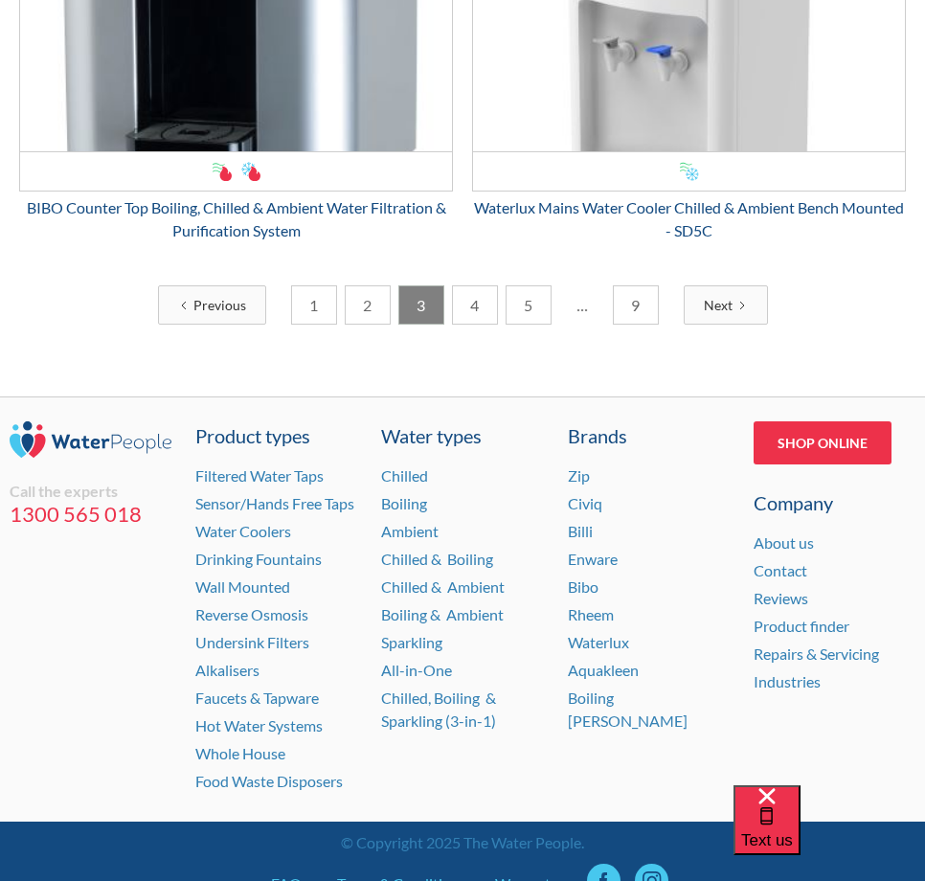
scroll to position [4174, 0]
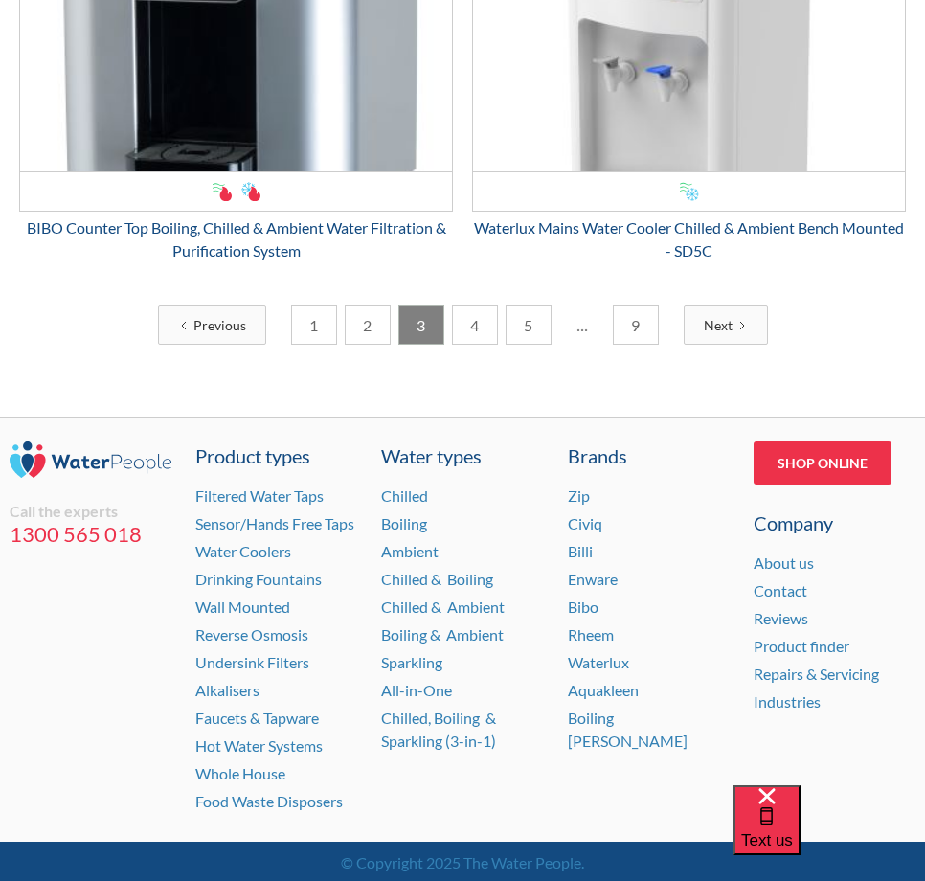
click at [494, 322] on link "4" at bounding box center [475, 324] width 46 height 39
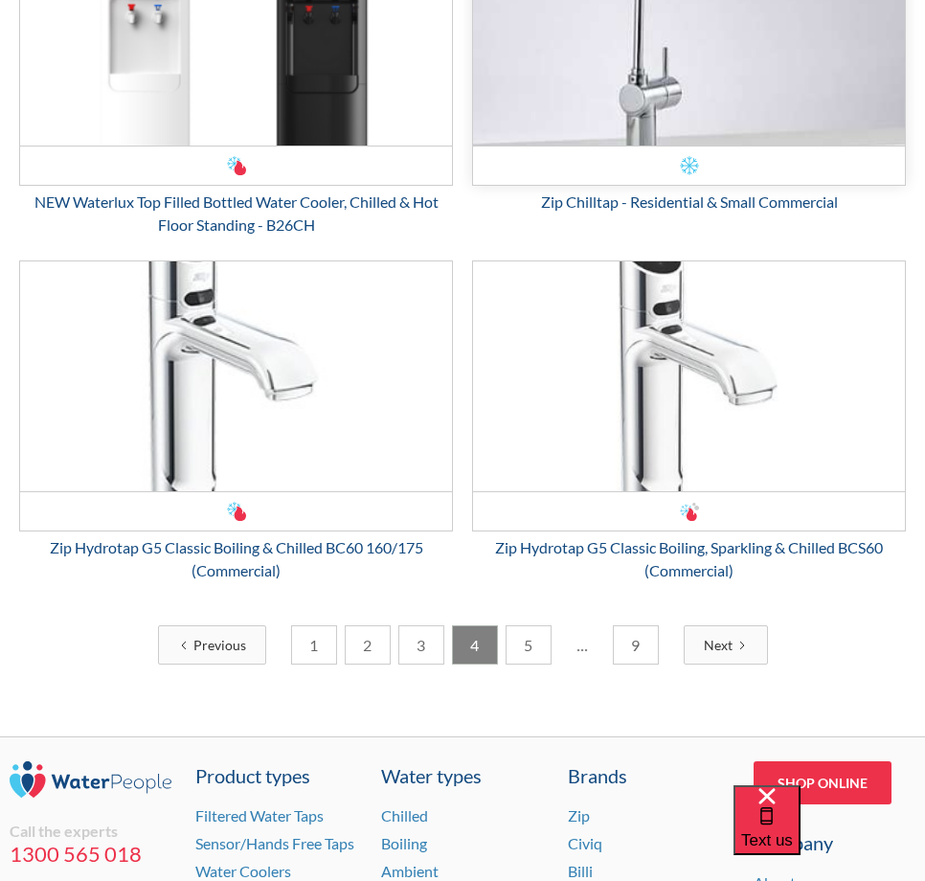
scroll to position [4295, 0]
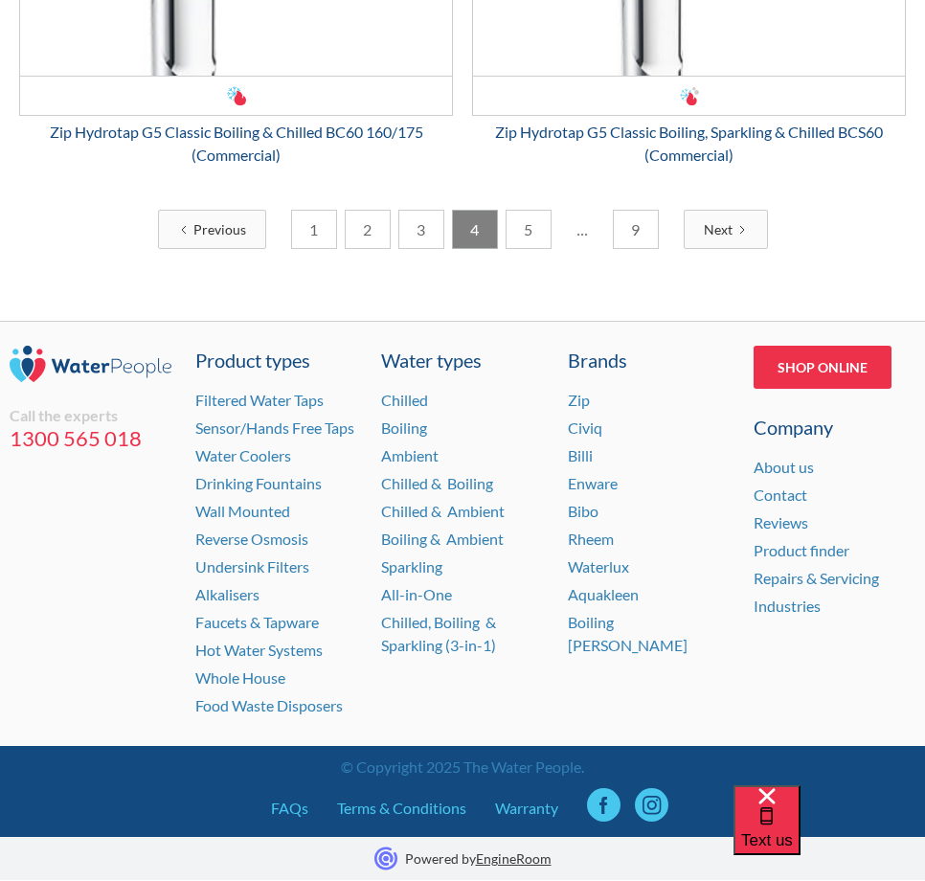
click at [531, 232] on link "5" at bounding box center [528, 229] width 46 height 39
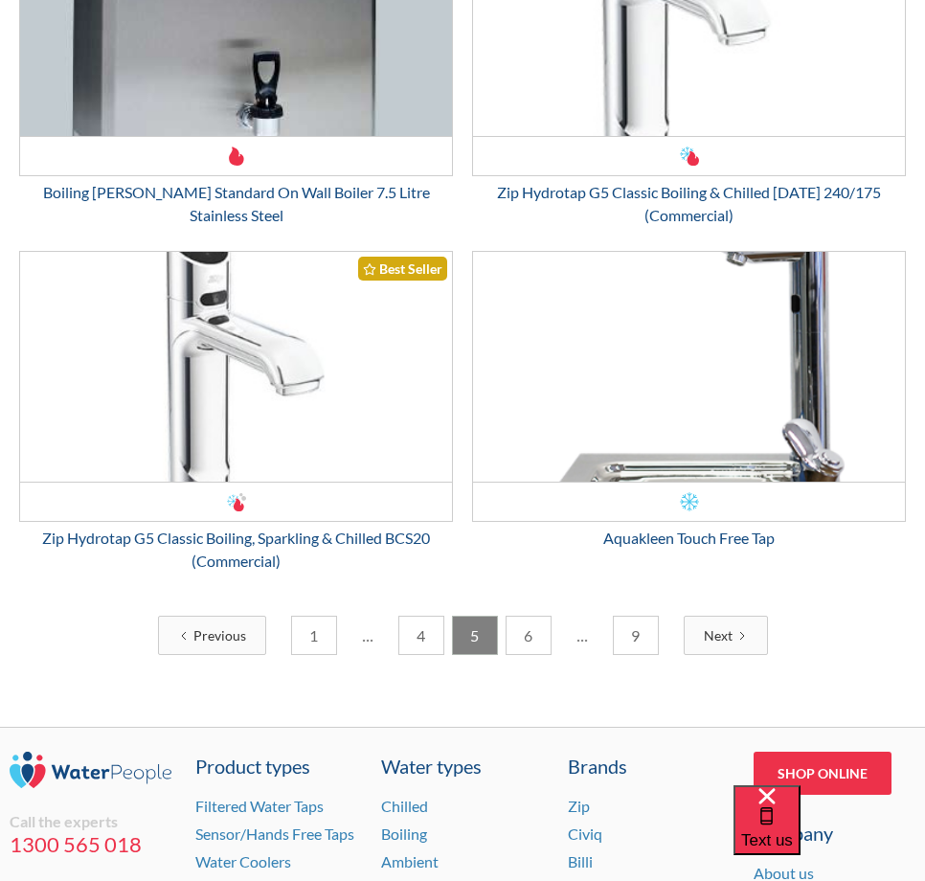
scroll to position [3989, 0]
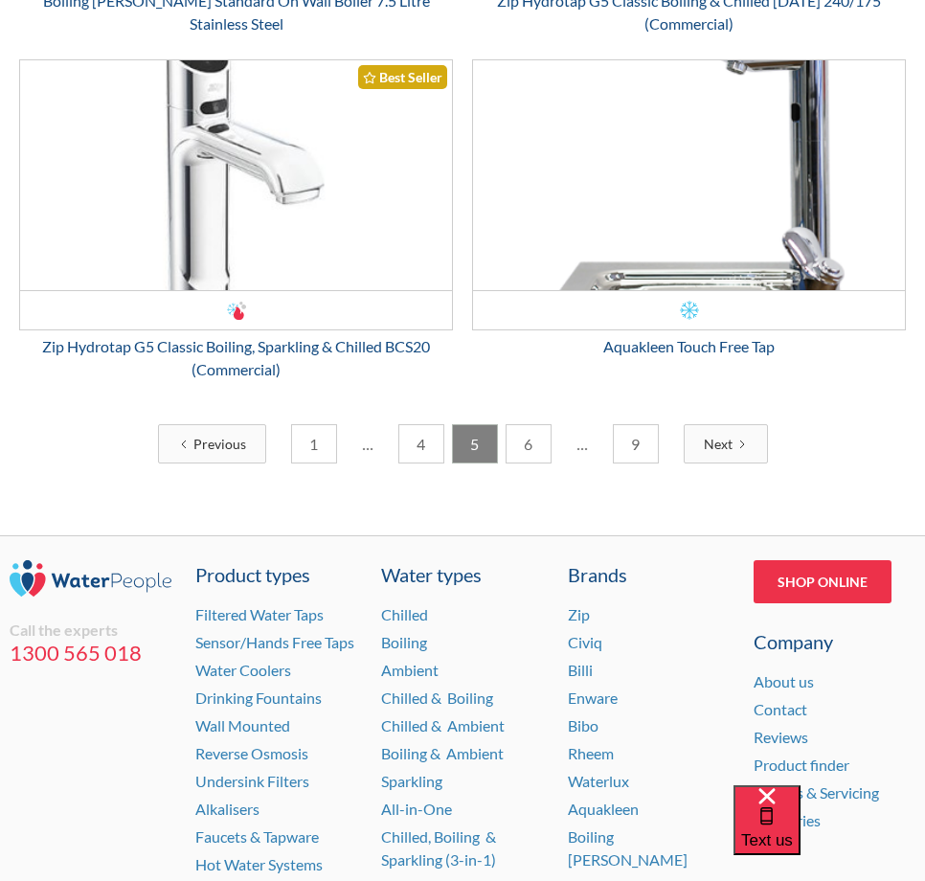
click at [537, 439] on link "6" at bounding box center [528, 443] width 46 height 39
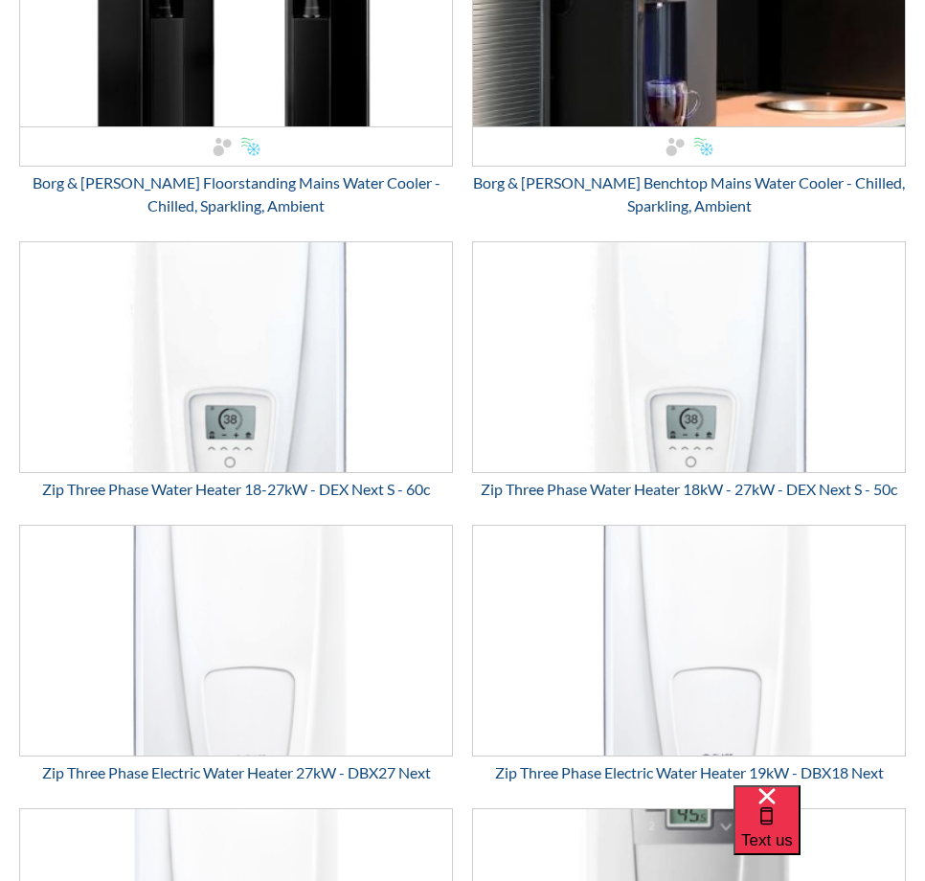
scroll to position [0, 0]
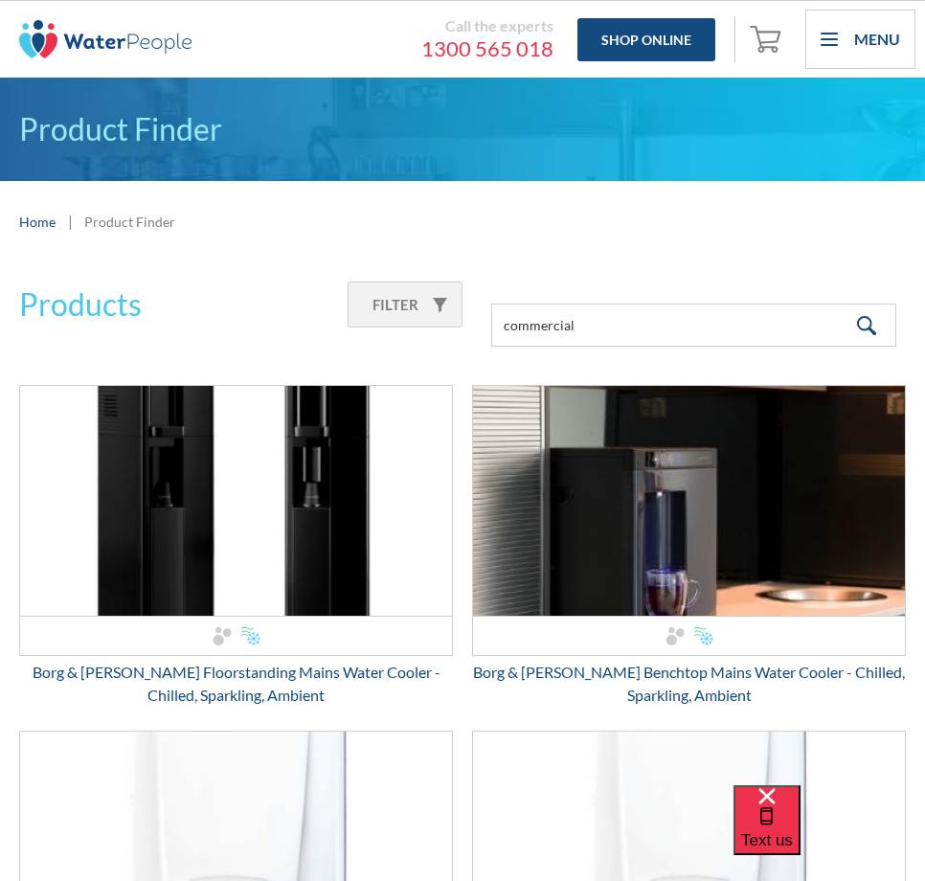
click at [135, 34] on img at bounding box center [105, 39] width 172 height 38
